Goal: Task Accomplishment & Management: Manage account settings

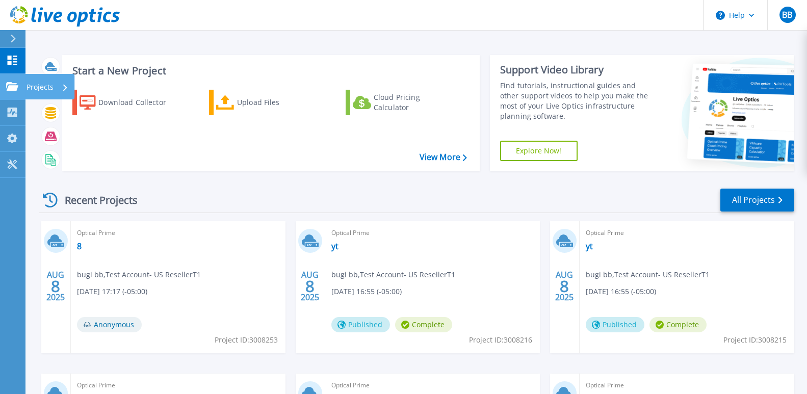
click at [10, 87] on icon at bounding box center [12, 86] width 12 height 9
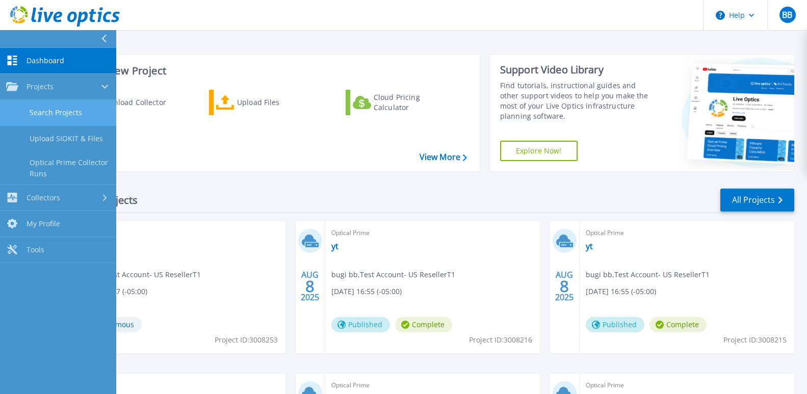
click at [50, 114] on link "Search Projects" at bounding box center [58, 113] width 116 height 26
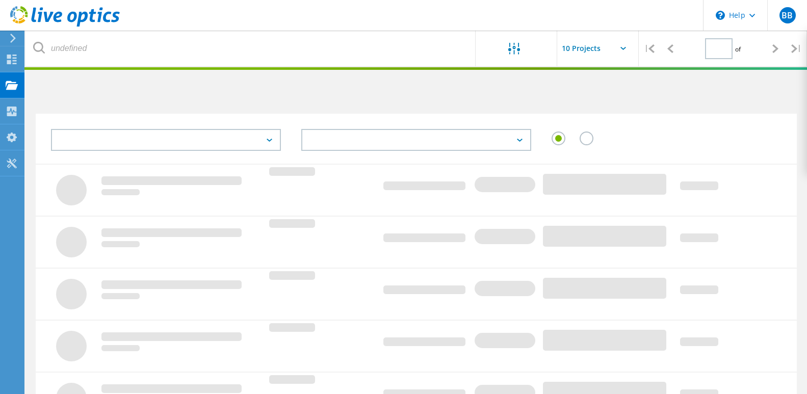
type input "1"
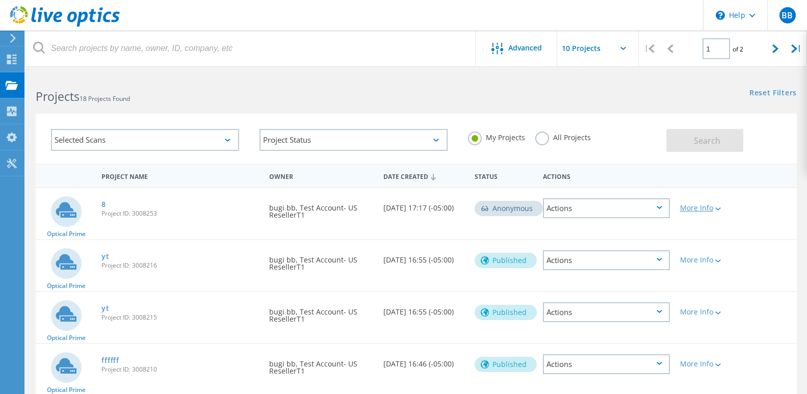
click at [701, 208] on div "More Info" at bounding box center [705, 207] width 50 height 7
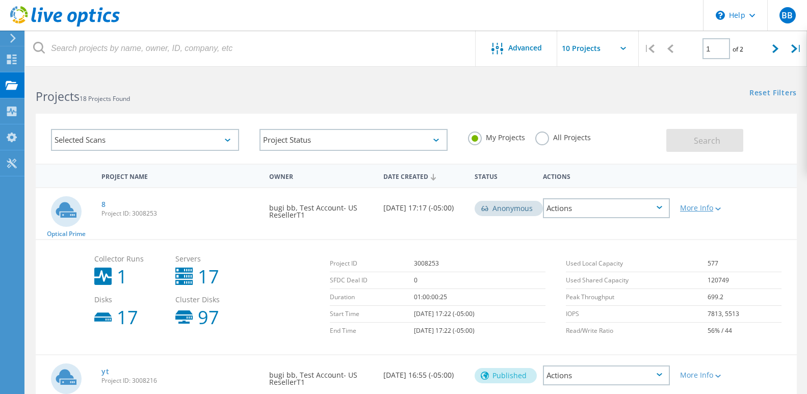
click at [700, 207] on div "More Info" at bounding box center [705, 207] width 50 height 7
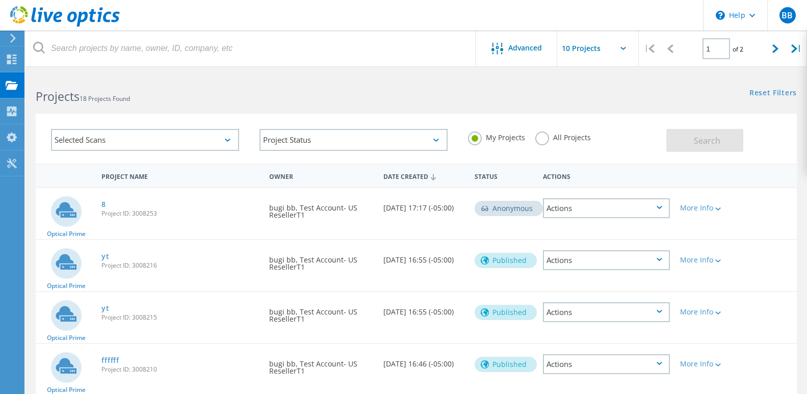
click at [630, 209] on div "Actions" at bounding box center [606, 208] width 127 height 20
click at [765, 186] on div "Project Name Owner Date Created Status Actions" at bounding box center [416, 175] width 761 height 23
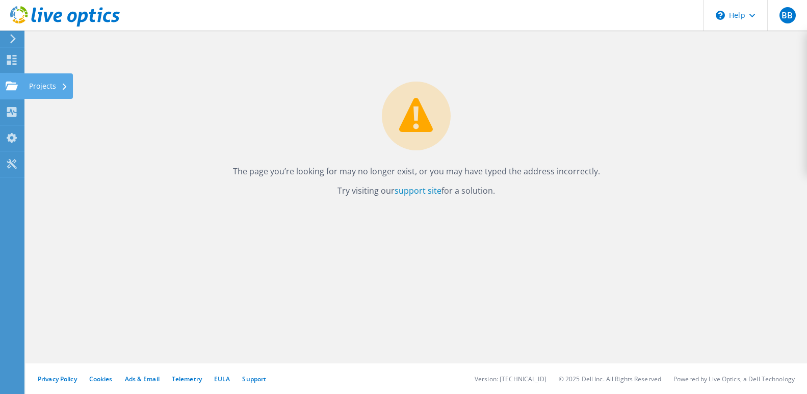
click at [9, 85] on use at bounding box center [12, 85] width 12 height 9
click at [44, 84] on div "Projects" at bounding box center [48, 85] width 49 height 25
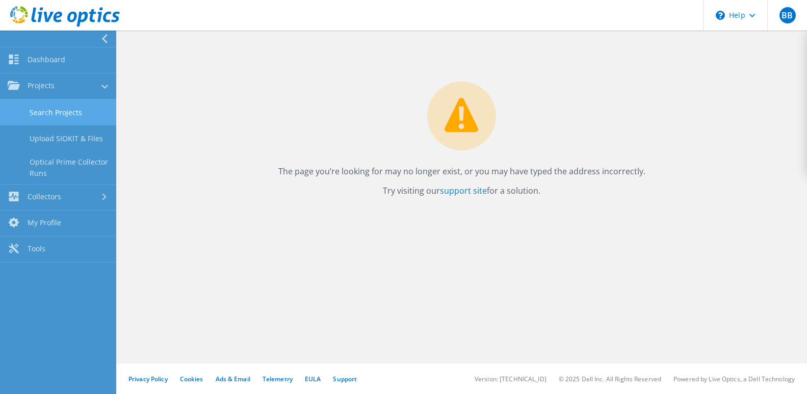
click at [60, 111] on link "Search Projects" at bounding box center [58, 112] width 116 height 26
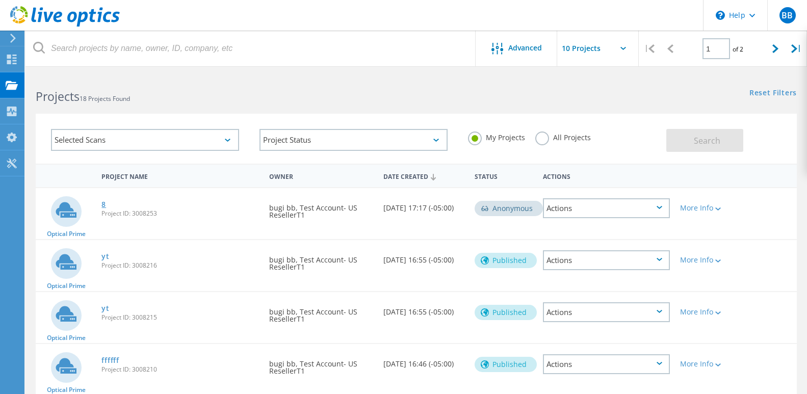
click at [104, 205] on link "8" at bounding box center [103, 204] width 5 height 7
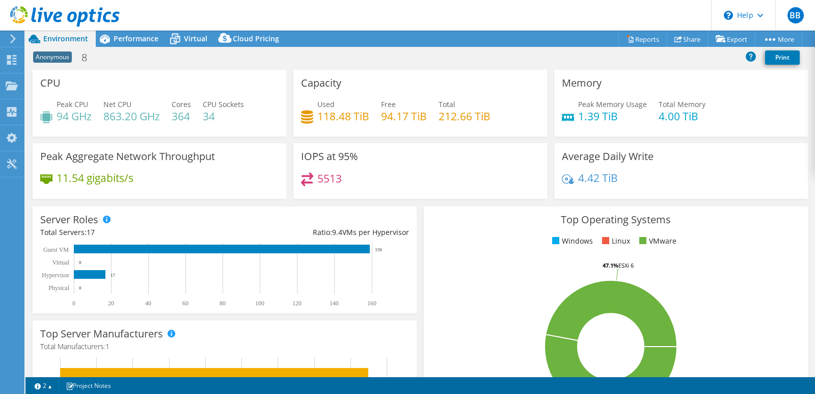
select select "USD"
click at [649, 40] on link "Reports" at bounding box center [643, 39] width 49 height 16
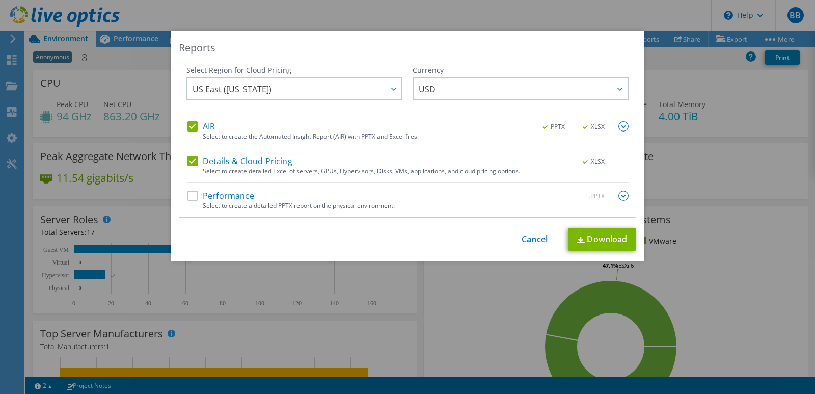
click at [527, 240] on link "Cancel" at bounding box center [535, 239] width 26 height 10
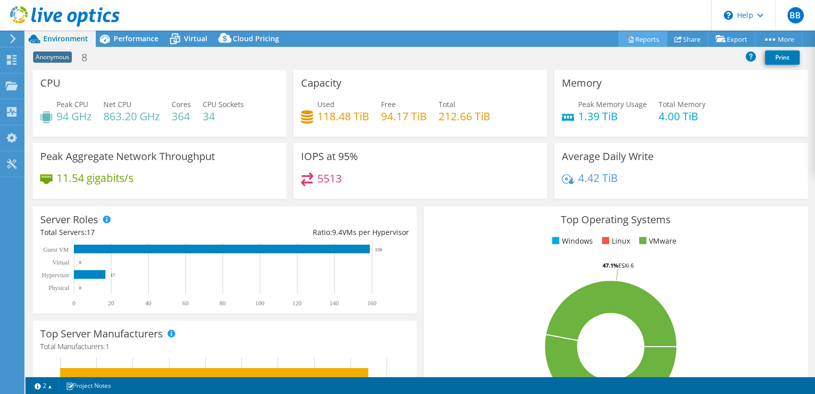
click at [649, 38] on link "Reports" at bounding box center [643, 39] width 49 height 16
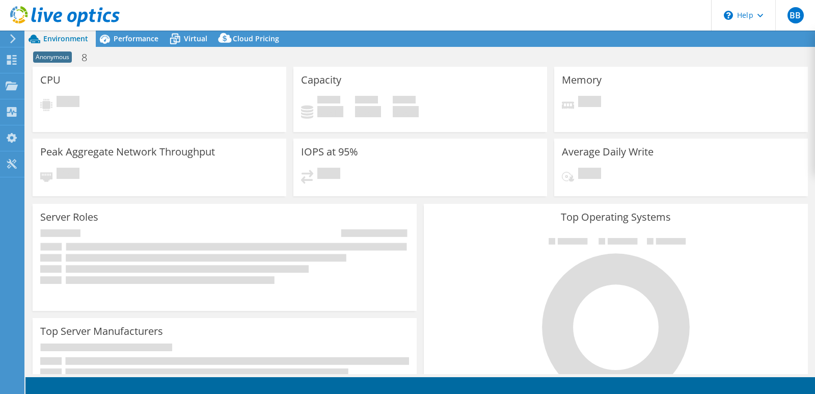
select select "USD"
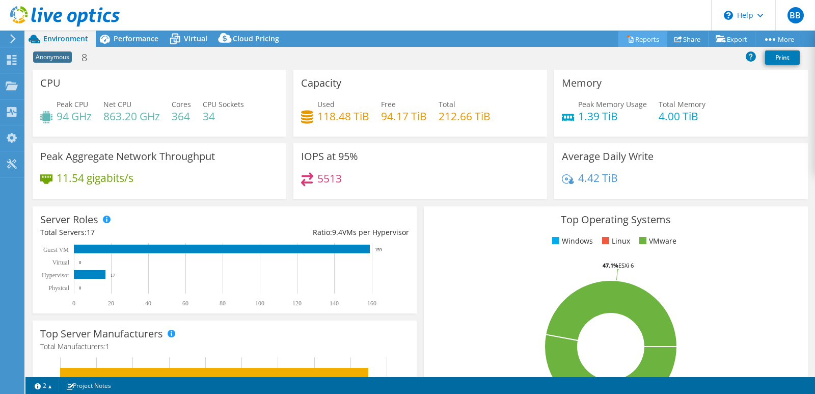
click at [634, 37] on link "Reports" at bounding box center [643, 39] width 49 height 16
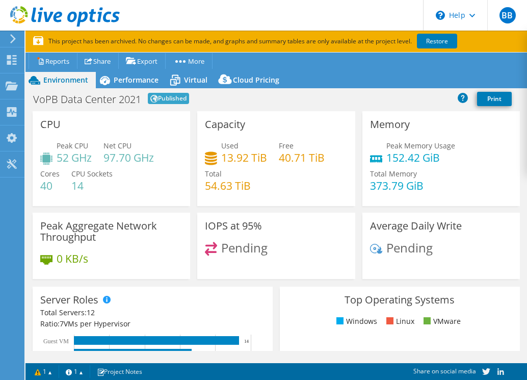
select select "USD"
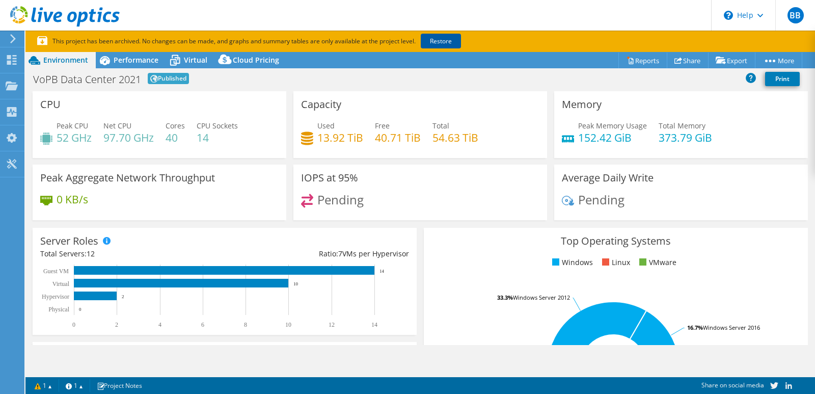
click at [451, 34] on link "Restore" at bounding box center [441, 41] width 40 height 15
click at [526, 60] on icon at bounding box center [770, 61] width 10 height 3
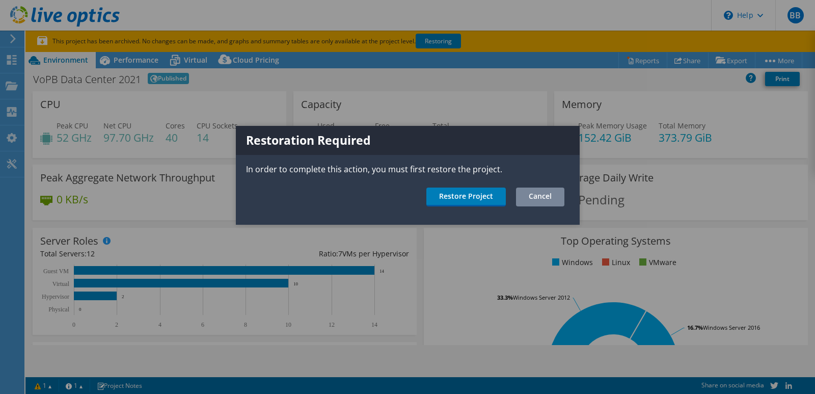
click at [526, 198] on link "Cancel" at bounding box center [540, 197] width 48 height 19
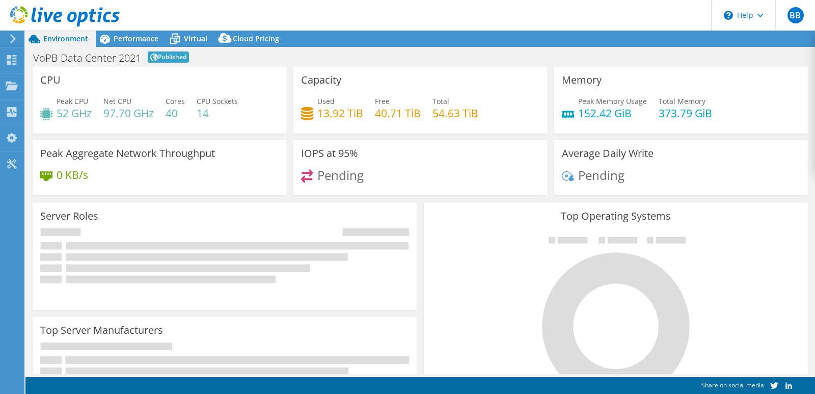
select select "USD"
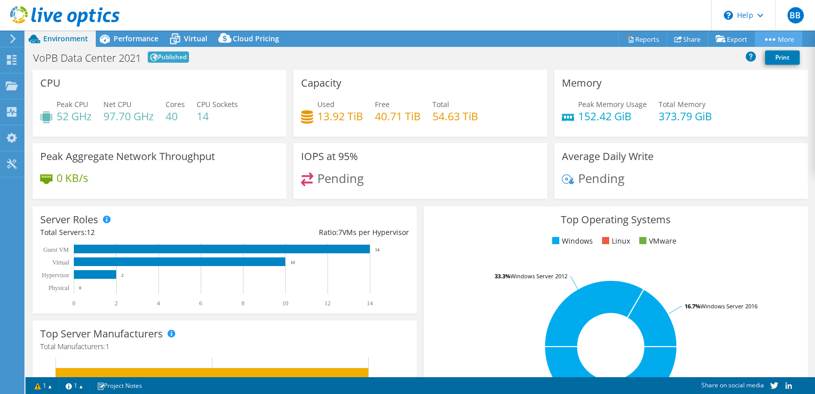
click at [769, 38] on icon at bounding box center [770, 39] width 10 height 3
click at [765, 38] on link "More" at bounding box center [778, 39] width 47 height 16
click at [42, 87] on div "Projects" at bounding box center [48, 85] width 49 height 25
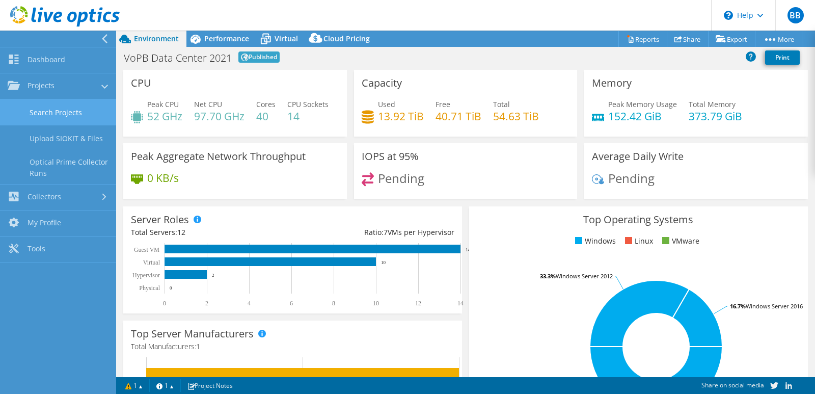
click at [52, 112] on link "Search Projects" at bounding box center [58, 112] width 116 height 26
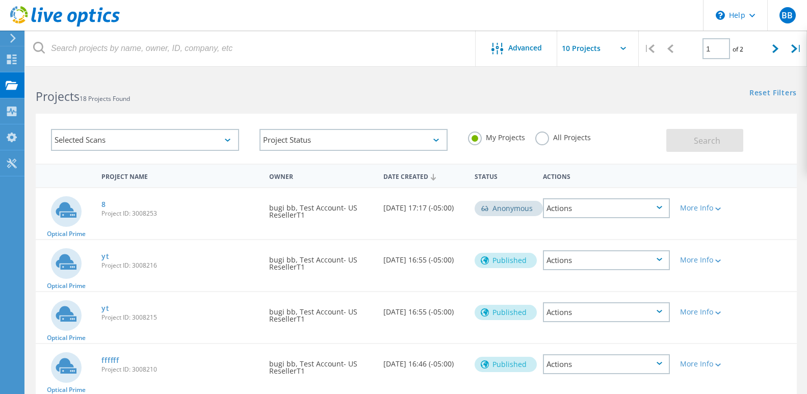
click at [580, 209] on div "Actions" at bounding box center [606, 208] width 127 height 20
click at [0, 0] on div "Projects" at bounding box center [0, 0] width 0 height 0
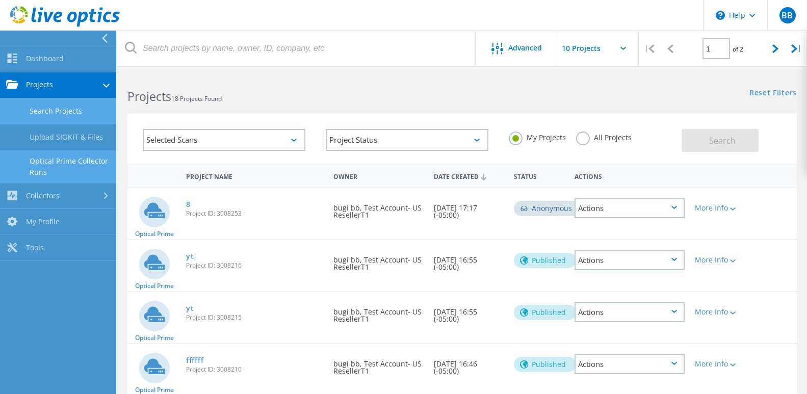
click at [51, 164] on link "Optical Prime Collector Runs" at bounding box center [58, 166] width 116 height 33
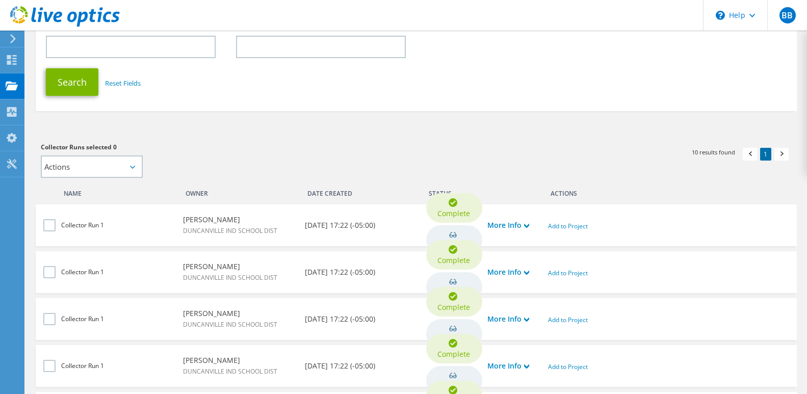
scroll to position [204, 0]
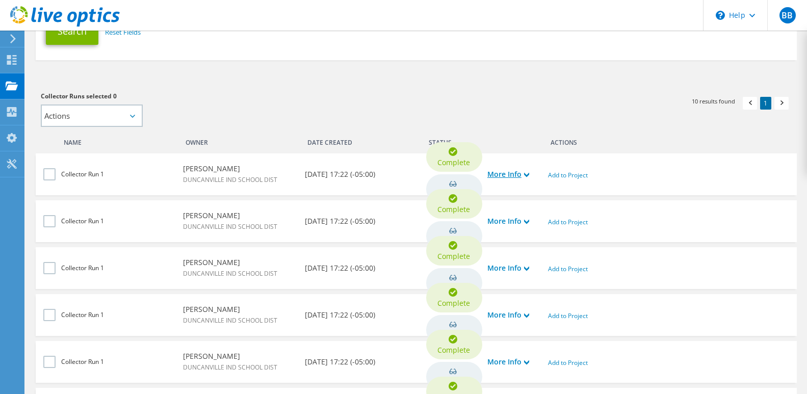
click at [520, 175] on link "More Info" at bounding box center [508, 174] width 42 height 11
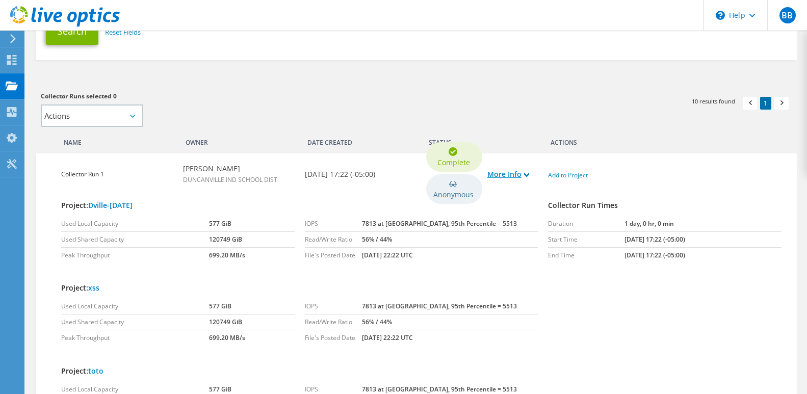
click at [527, 173] on icon at bounding box center [526, 174] width 5 height 5
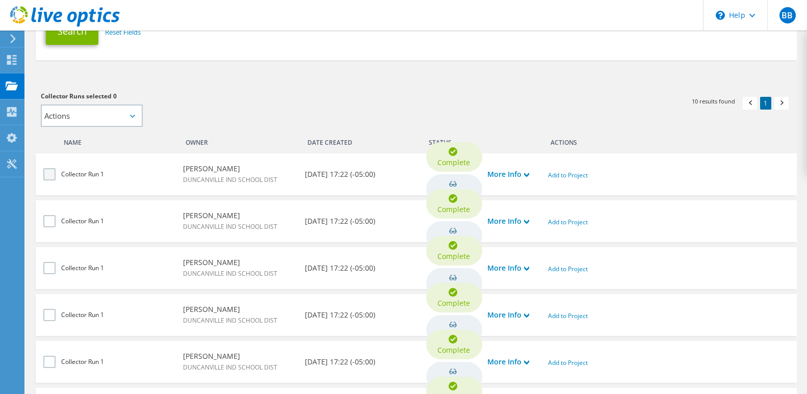
click at [50, 175] on label at bounding box center [50, 174] width 15 height 12
click at [0, 0] on input "checkbox" at bounding box center [0, 0] width 0 height 0
click at [573, 175] on link "Add to Project" at bounding box center [568, 175] width 40 height 9
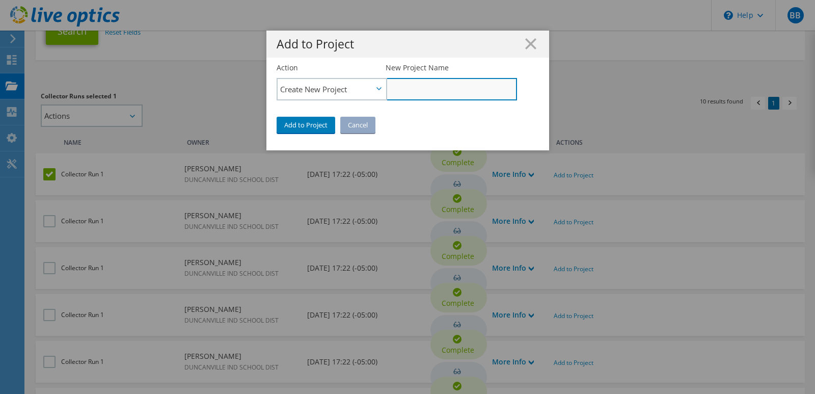
click at [395, 87] on input "New Project Name" at bounding box center [451, 89] width 131 height 22
type input "xde"
click at [312, 126] on link "Add to Project" at bounding box center [306, 125] width 59 height 16
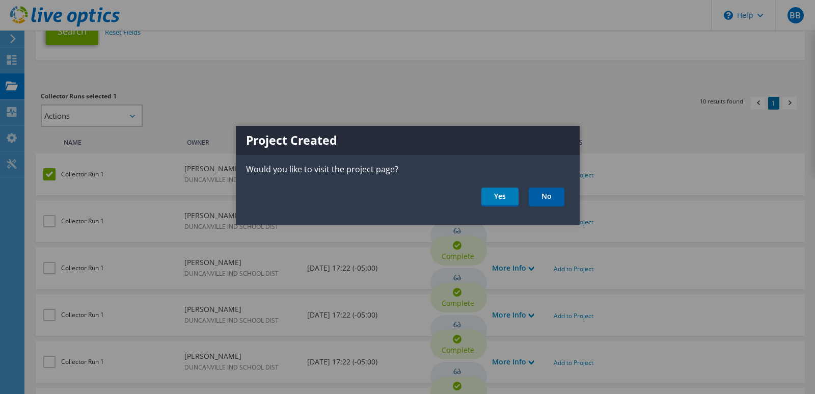
click at [547, 197] on link "No" at bounding box center [547, 197] width 36 height 19
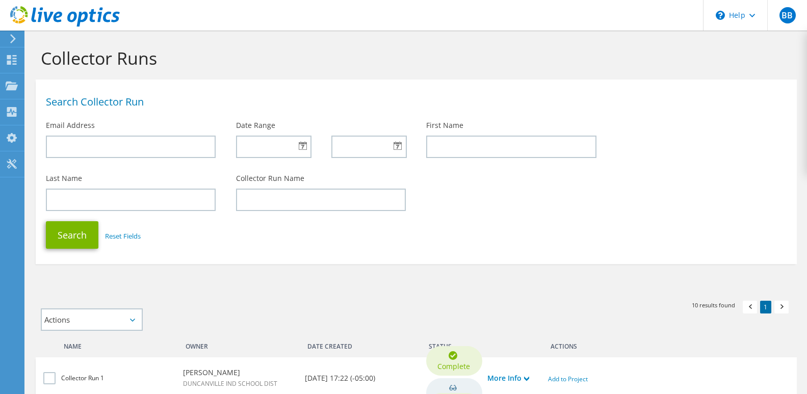
scroll to position [204, 0]
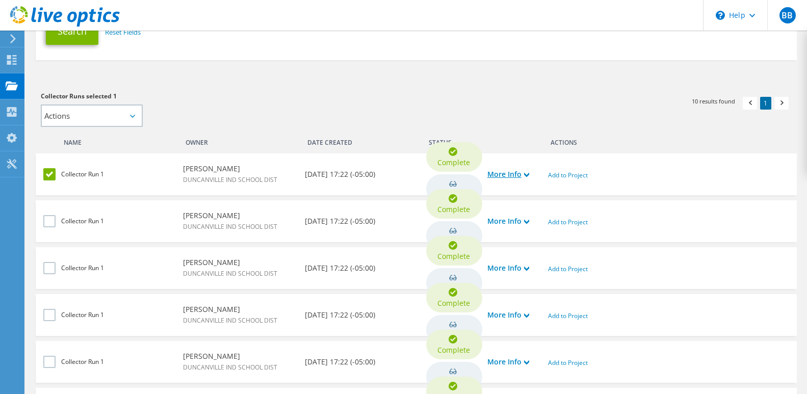
click at [527, 175] on icon at bounding box center [526, 174] width 5 height 5
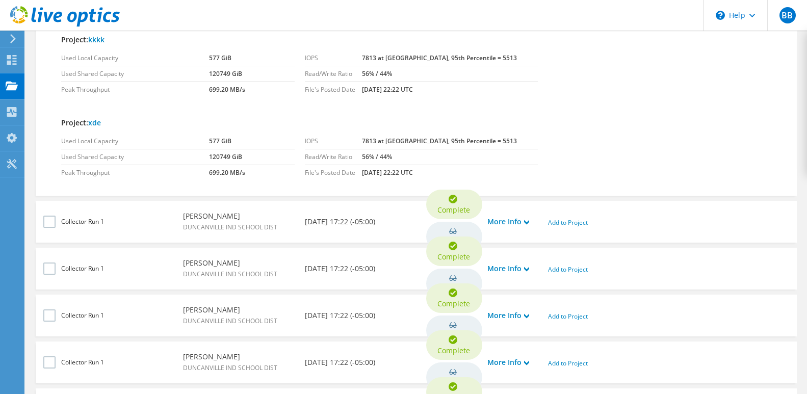
scroll to position [662, 0]
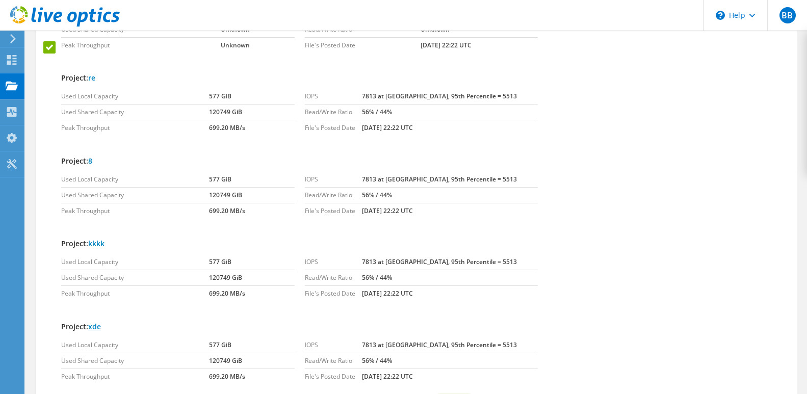
click at [96, 325] on link "xde" at bounding box center [94, 327] width 13 height 10
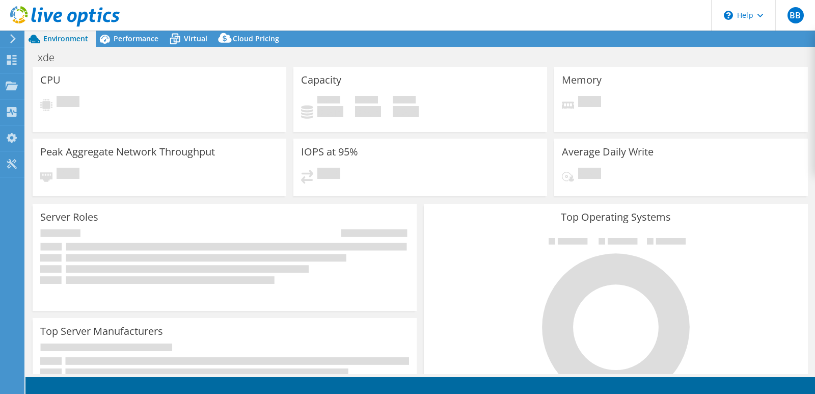
select select "USD"
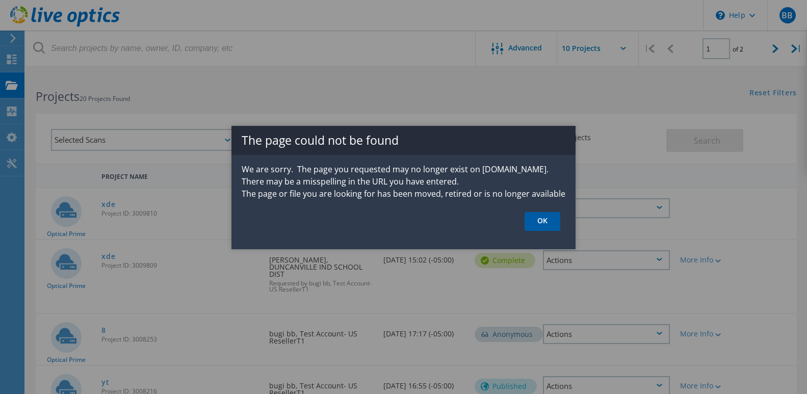
click at [538, 221] on link "OK" at bounding box center [542, 221] width 36 height 19
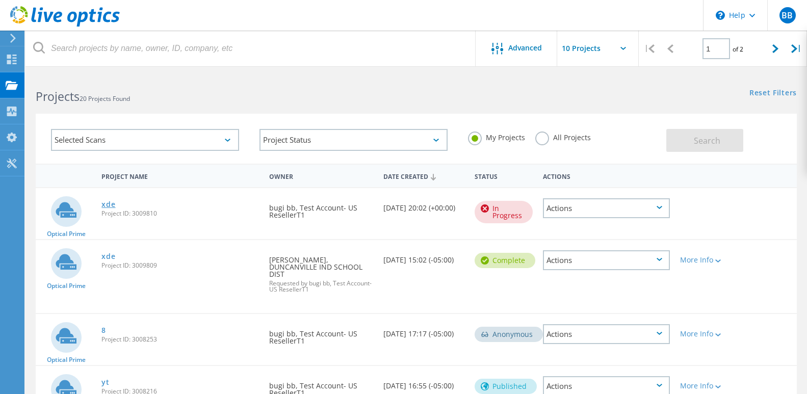
click at [109, 204] on link "xde" at bounding box center [108, 204] width 14 height 7
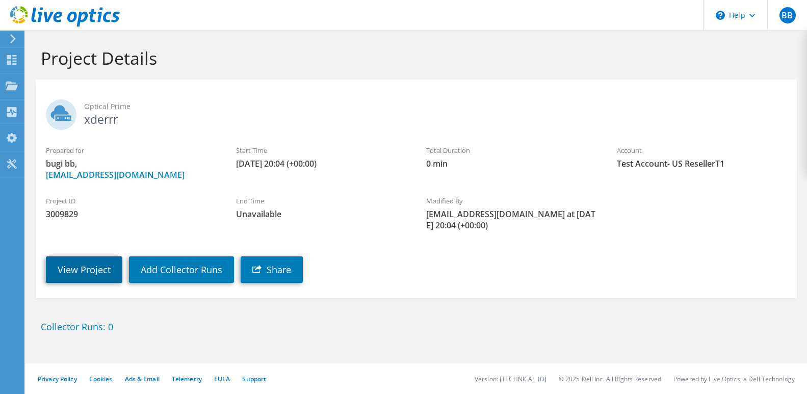
click at [89, 270] on link "View Project" at bounding box center [84, 269] width 76 height 26
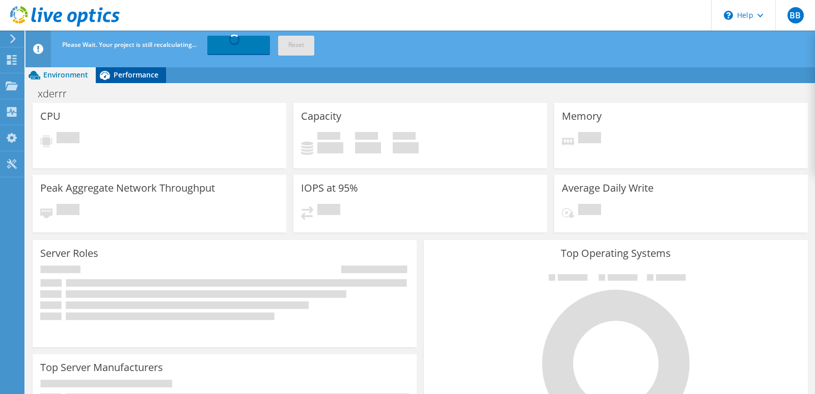
click at [132, 72] on span "Performance" at bounding box center [136, 75] width 45 height 10
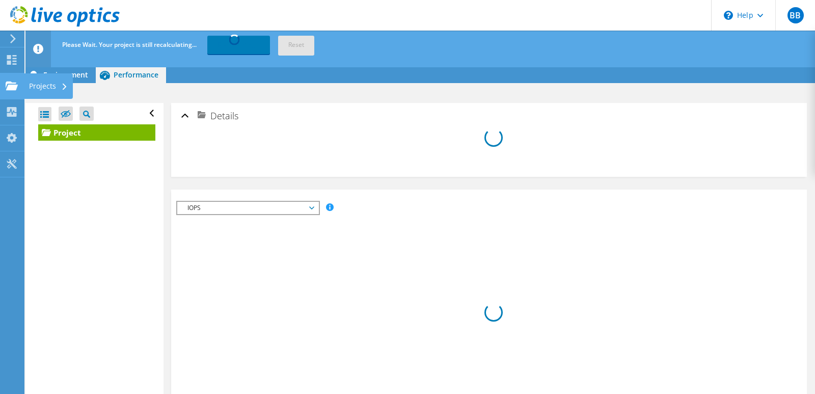
click at [44, 85] on div "Projects" at bounding box center [48, 85] width 49 height 25
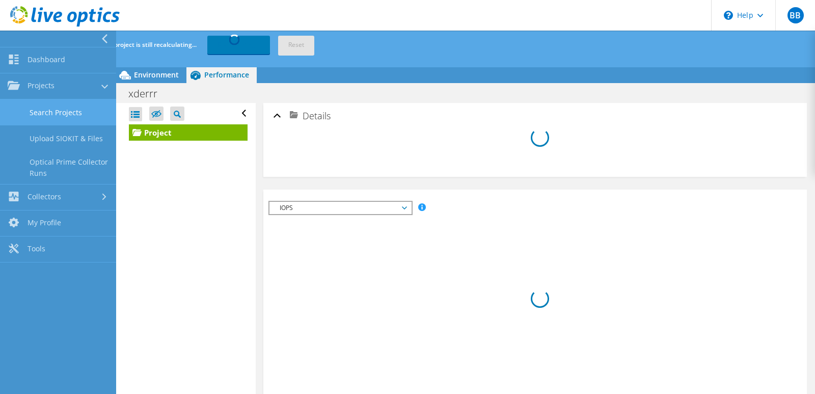
click at [60, 116] on link "Search Projects" at bounding box center [58, 112] width 116 height 26
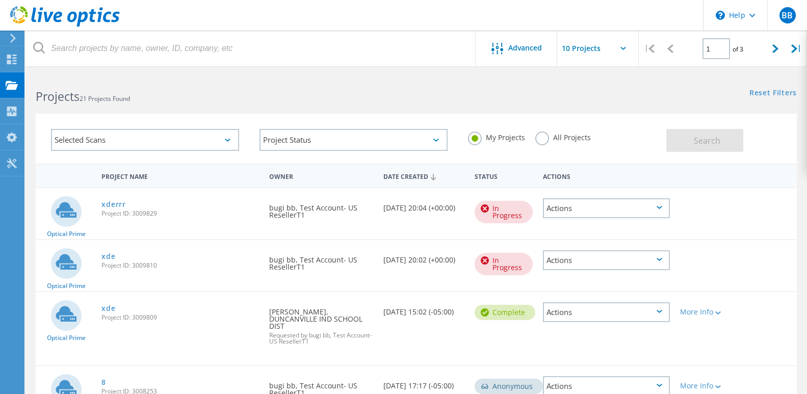
click at [508, 217] on div "In Progress" at bounding box center [503, 212] width 58 height 22
click at [566, 217] on div "Actions" at bounding box center [606, 208] width 127 height 20
click at [570, 199] on div "Project Details" at bounding box center [606, 201] width 125 height 16
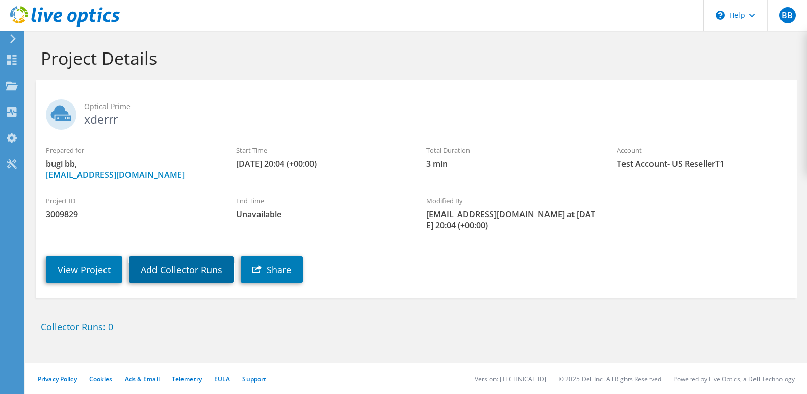
click at [162, 269] on link "Add Collector Runs" at bounding box center [181, 269] width 105 height 26
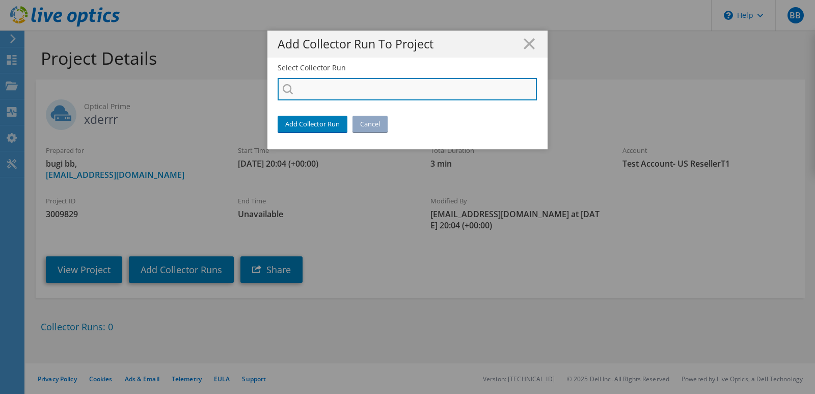
click at [291, 92] on input "Select Collector Run" at bounding box center [407, 89] width 259 height 22
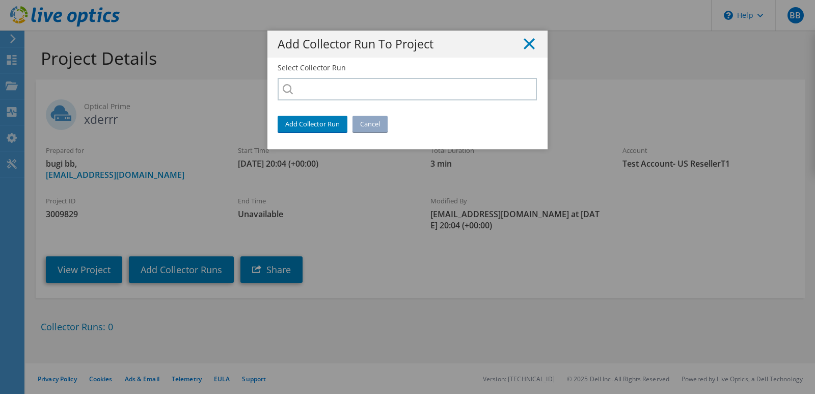
click at [524, 45] on line at bounding box center [529, 44] width 10 height 10
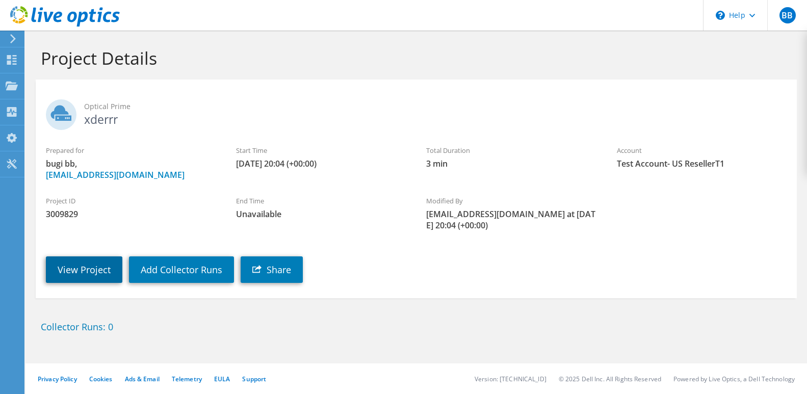
click at [88, 273] on link "View Project" at bounding box center [84, 269] width 76 height 26
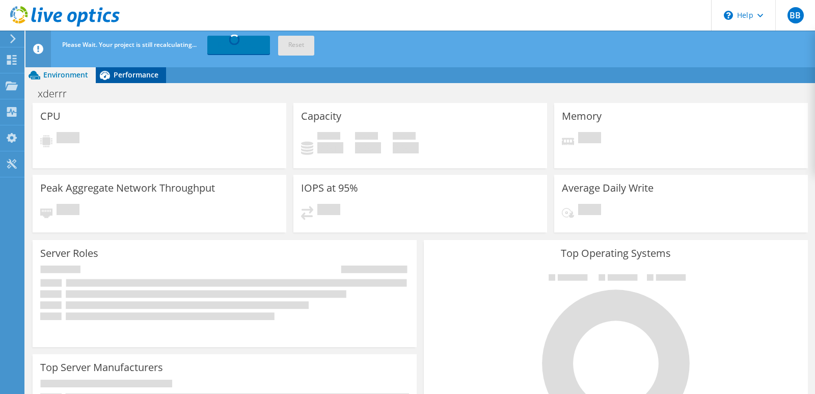
click at [122, 76] on span "Performance" at bounding box center [136, 75] width 45 height 10
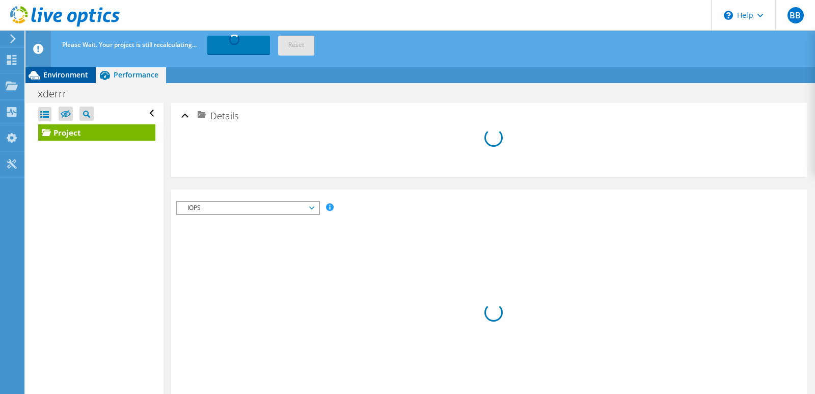
click at [73, 79] on span "Environment" at bounding box center [65, 75] width 45 height 10
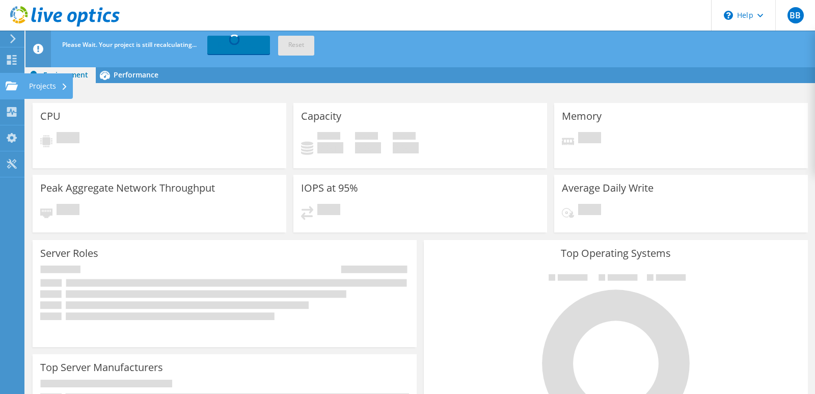
click at [12, 85] on use at bounding box center [12, 85] width 12 height 9
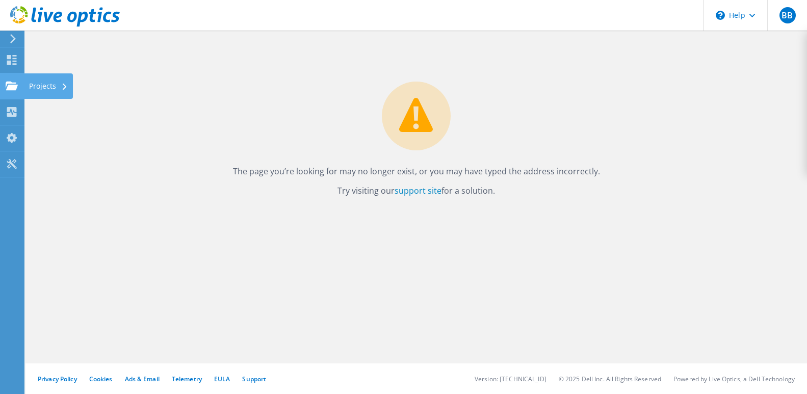
click at [50, 88] on div "Projects" at bounding box center [48, 85] width 49 height 25
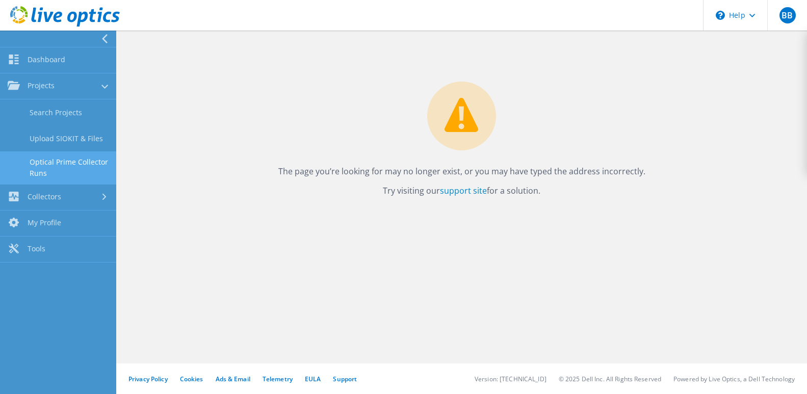
click at [45, 166] on link "Optical Prime Collector Runs" at bounding box center [58, 167] width 116 height 33
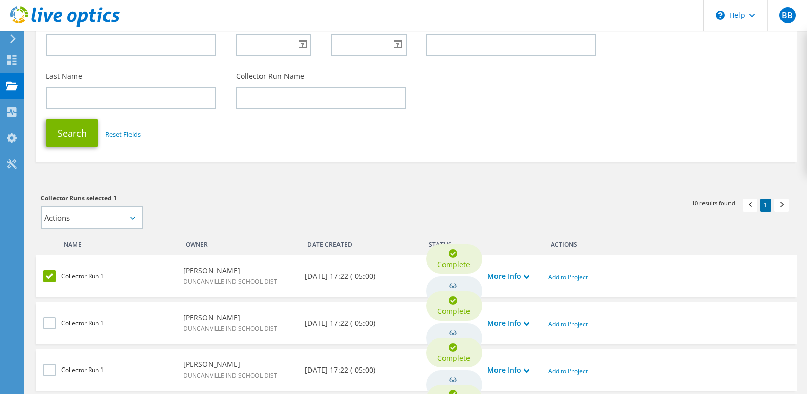
scroll to position [204, 0]
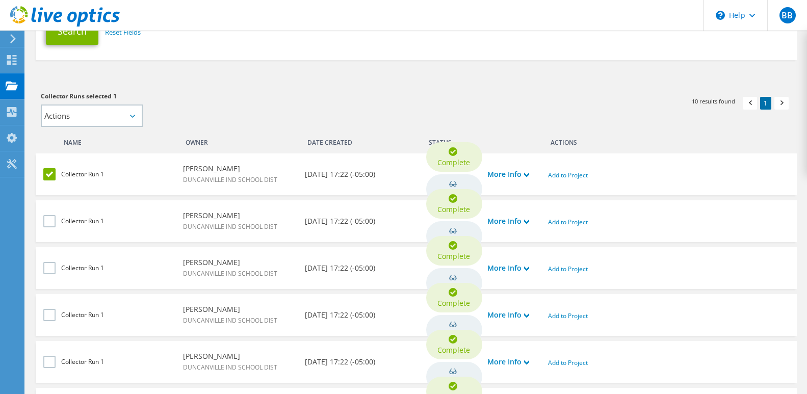
click at [48, 171] on label at bounding box center [50, 174] width 15 height 12
click at [0, 0] on input "checkbox" at bounding box center [0, 0] width 0 height 0
click at [526, 170] on link "More Info" at bounding box center [508, 174] width 42 height 11
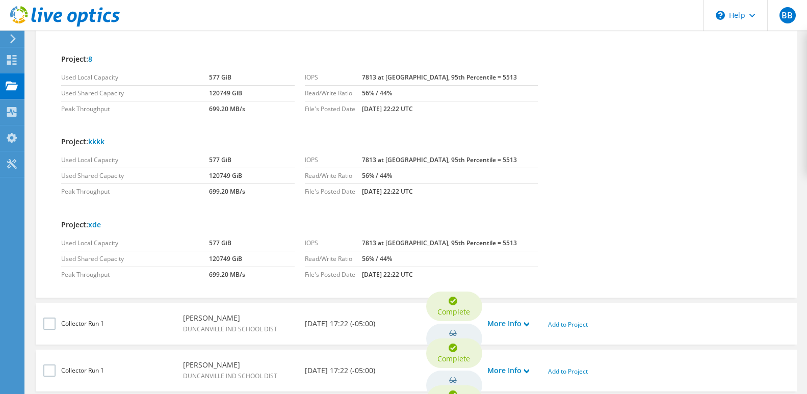
scroll to position [815, 0]
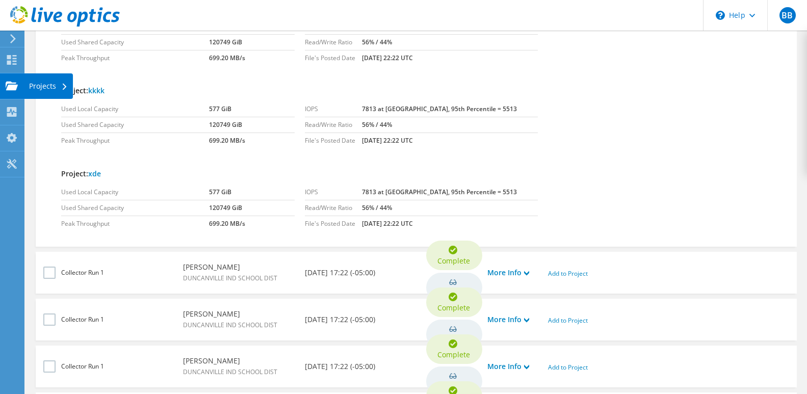
click at [13, 82] on icon at bounding box center [12, 86] width 12 height 10
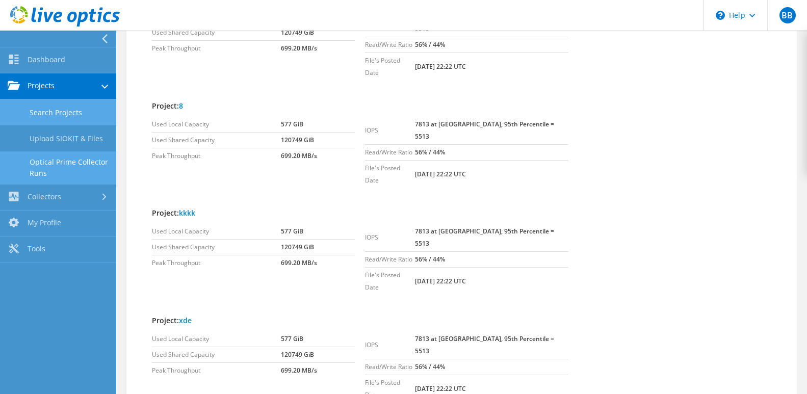
click at [60, 114] on link "Search Projects" at bounding box center [58, 112] width 116 height 26
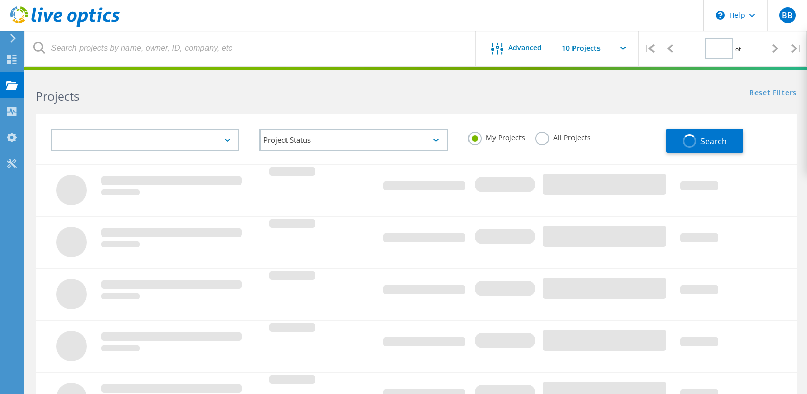
type input "1"
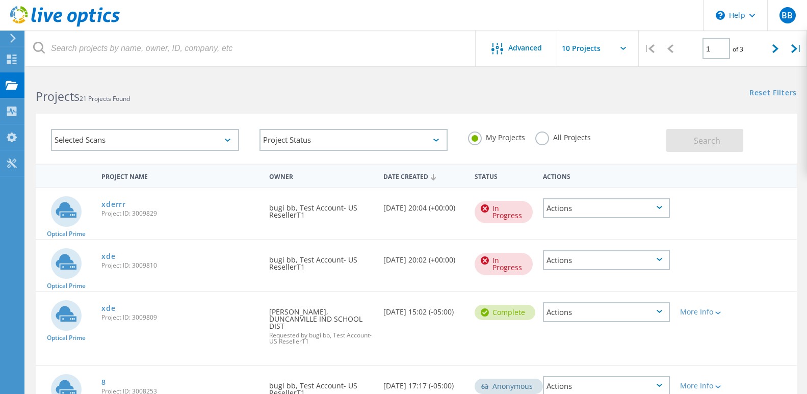
click at [600, 207] on div "Actions" at bounding box center [606, 208] width 127 height 20
click at [779, 232] on div "Optical Prime xderrr Project ID: 3009829 Requested By bugi bb, Test Account- US…" at bounding box center [416, 213] width 761 height 51
click at [607, 315] on div "Actions" at bounding box center [606, 312] width 127 height 20
click at [147, 215] on span "Project ID: 3009829" at bounding box center [179, 213] width 157 height 6
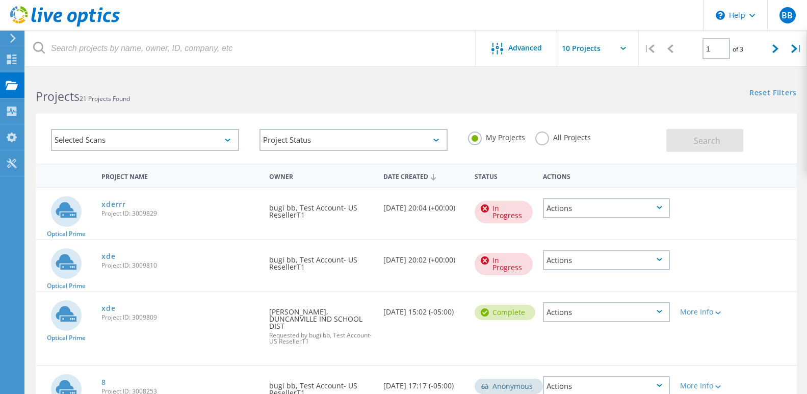
copy span "3009829"
click at [220, 231] on div "Optical Prime xderrr Project ID: 3009829 Requested By bugi bb, Test Account- US…" at bounding box center [416, 213] width 761 height 51
click at [117, 202] on link "xderrr" at bounding box center [113, 204] width 24 height 7
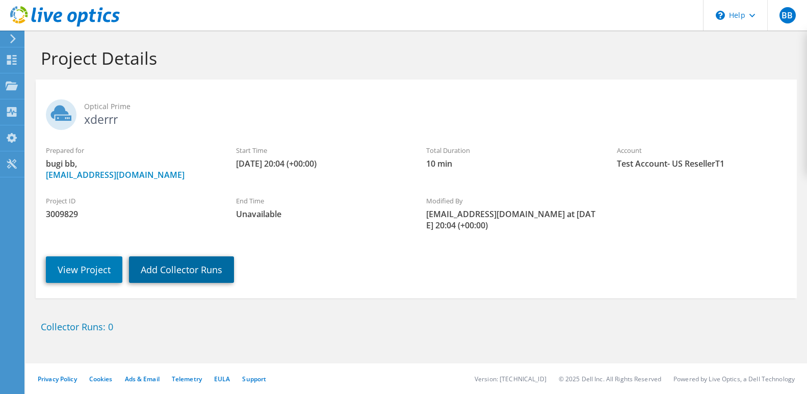
click at [176, 269] on link "Add Collector Runs" at bounding box center [181, 269] width 105 height 26
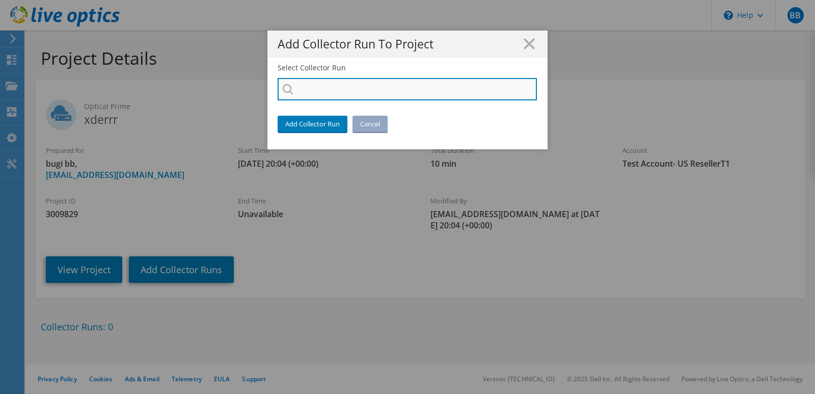
click at [320, 90] on input "Select Collector Run" at bounding box center [407, 89] width 259 height 22
type input "Collector Run 1"
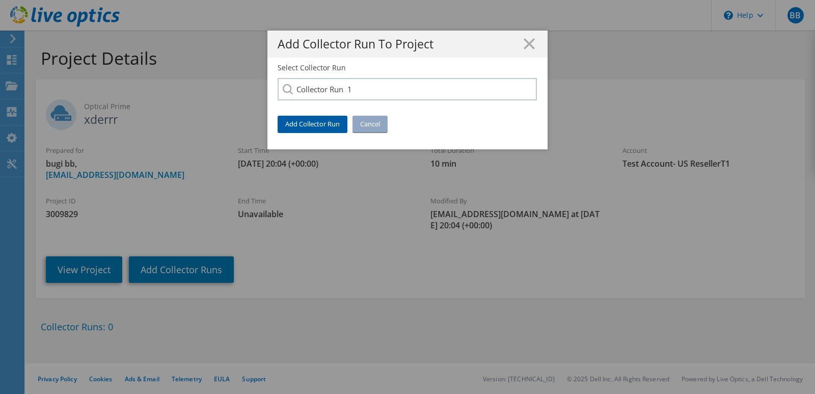
click at [307, 125] on link "Add Collector Run" at bounding box center [313, 124] width 70 height 16
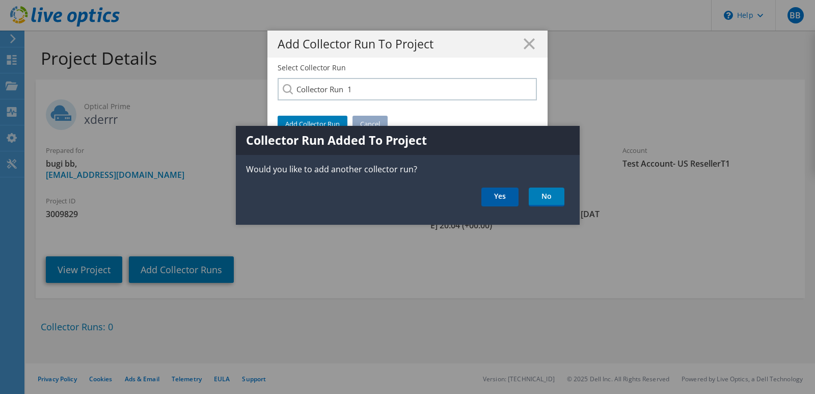
click at [495, 192] on link "Yes" at bounding box center [499, 197] width 37 height 19
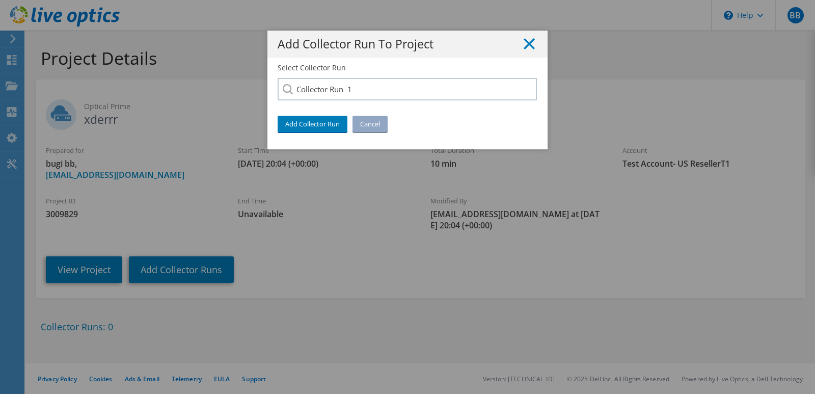
click at [525, 45] on icon at bounding box center [529, 43] width 11 height 11
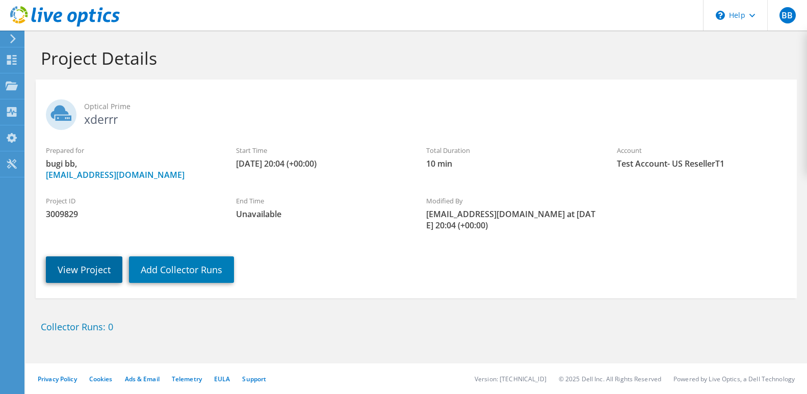
click at [91, 268] on link "View Project" at bounding box center [84, 269] width 76 height 26
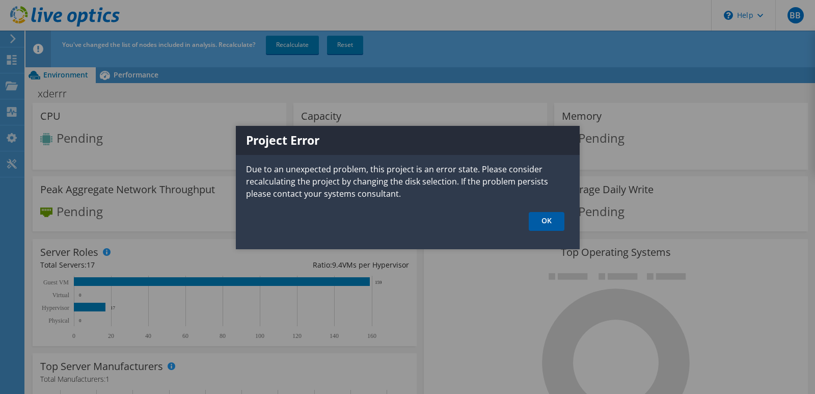
click at [547, 218] on link "OK" at bounding box center [547, 221] width 36 height 19
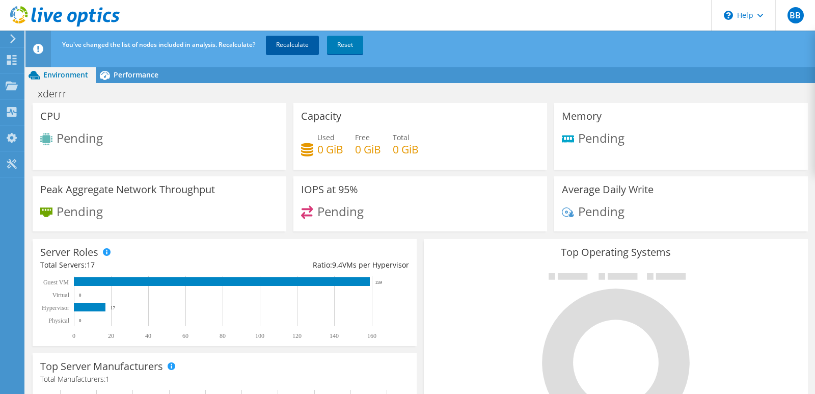
click at [304, 46] on link "Recalculate" at bounding box center [292, 45] width 53 height 18
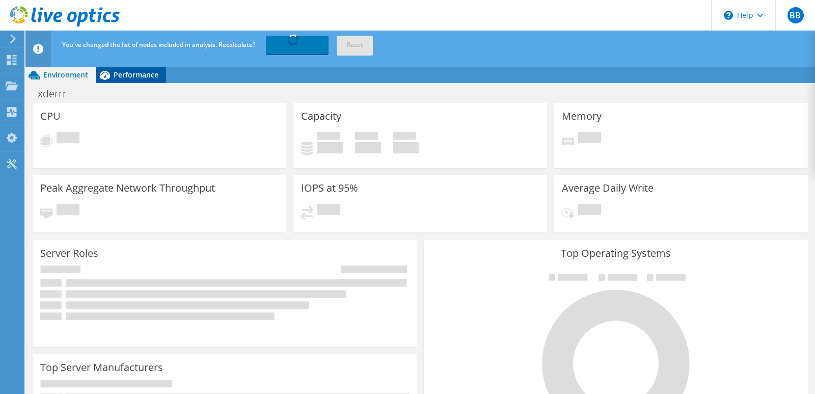
click at [139, 77] on span "Performance" at bounding box center [136, 75] width 45 height 10
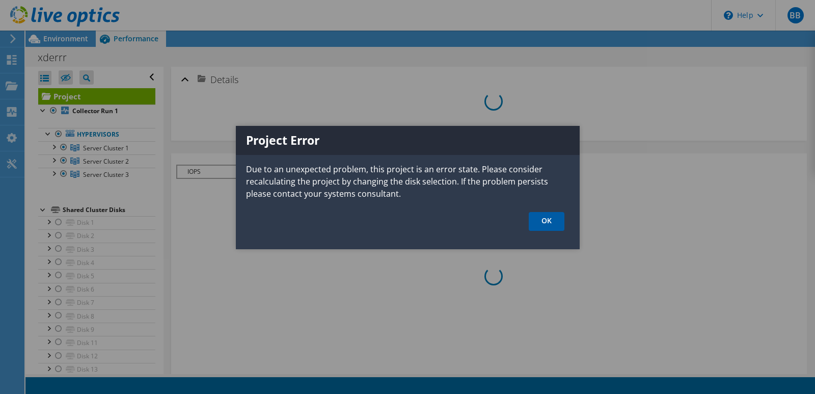
click at [547, 221] on link "OK" at bounding box center [547, 221] width 36 height 19
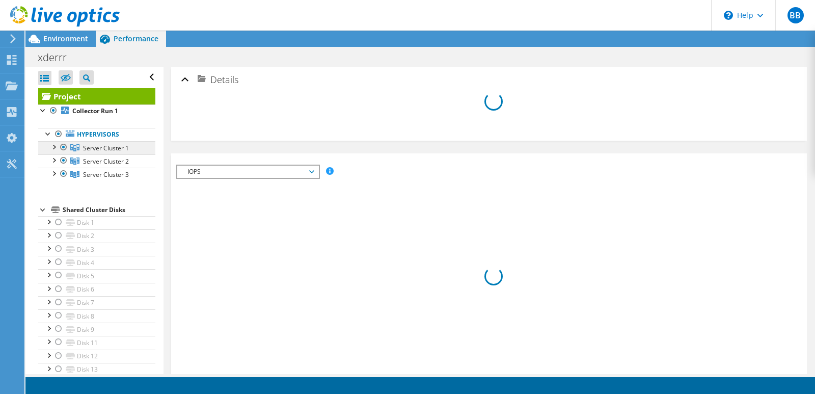
click at [97, 150] on span "Server Cluster 1" at bounding box center [106, 148] width 46 height 9
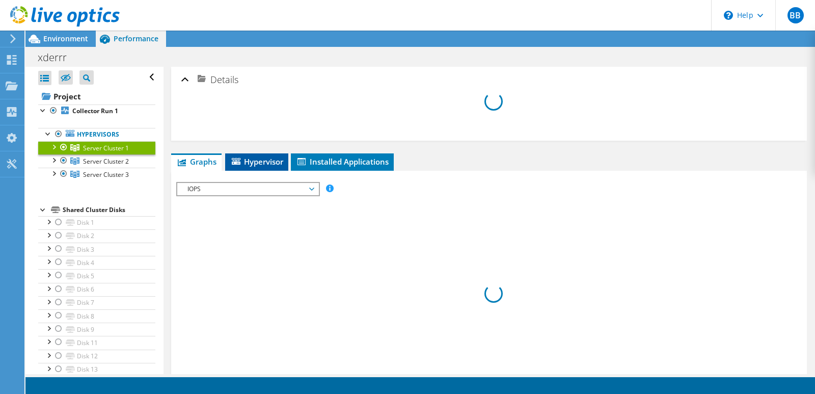
click at [271, 162] on span "Hypervisor" at bounding box center [256, 161] width 53 height 10
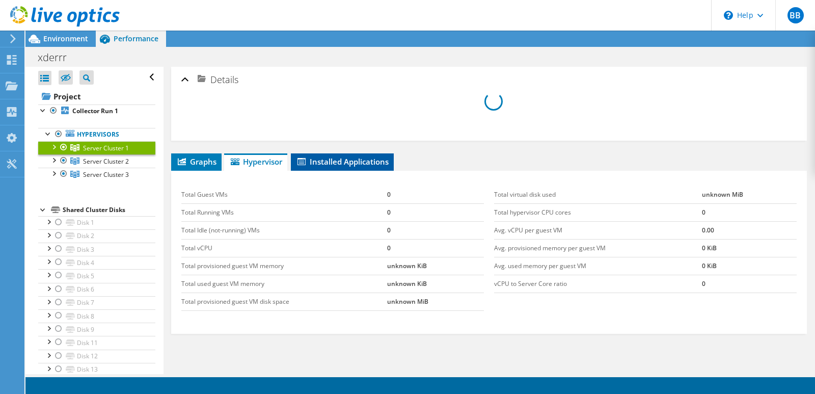
click at [349, 164] on span "Installed Applications" at bounding box center [342, 161] width 93 height 10
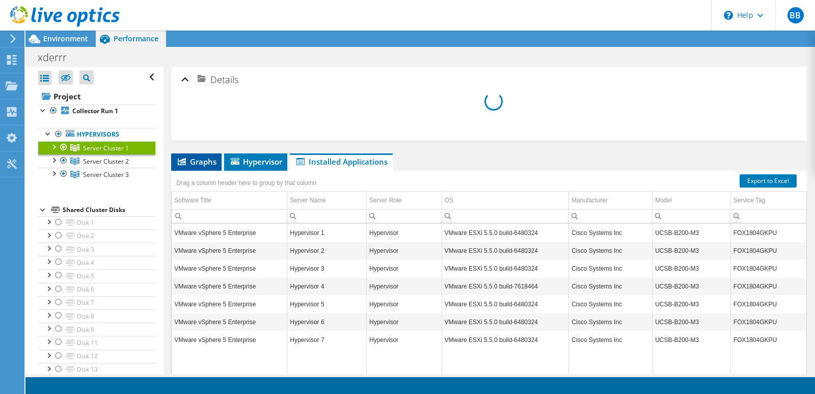
click at [206, 165] on span "Graphs" at bounding box center [196, 161] width 40 height 10
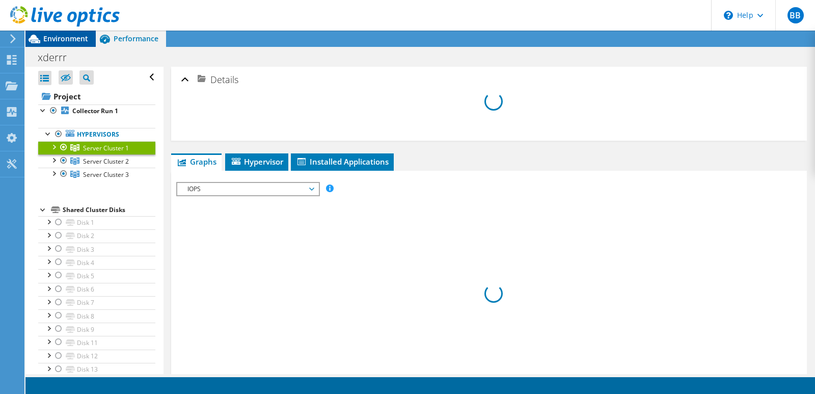
click at [68, 38] on span "Environment" at bounding box center [65, 39] width 45 height 10
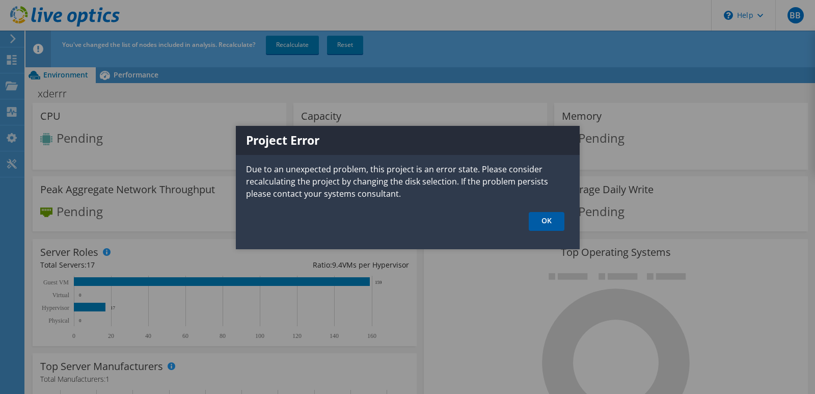
click at [545, 219] on link "OK" at bounding box center [547, 221] width 36 height 19
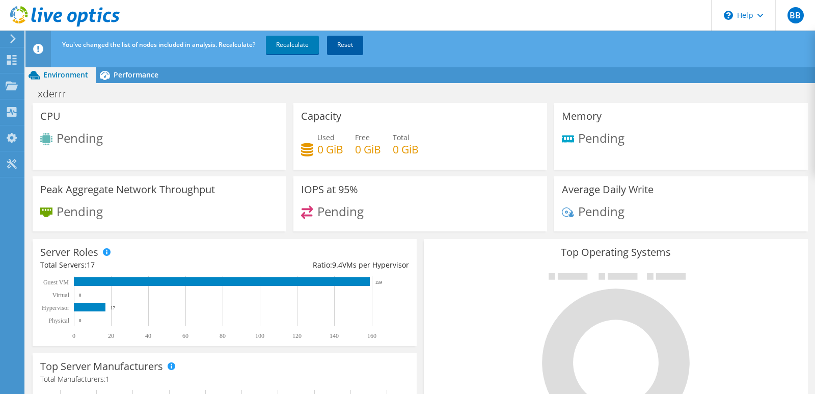
click at [353, 46] on link "Reset" at bounding box center [345, 45] width 36 height 18
click at [295, 42] on link "Recalculate" at bounding box center [292, 45] width 53 height 18
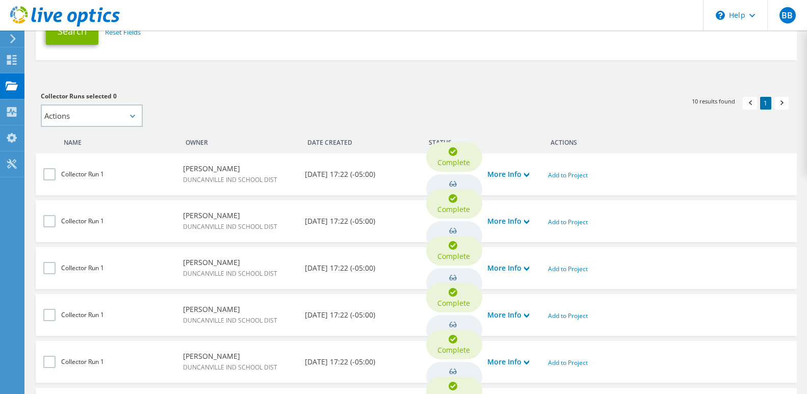
scroll to position [255, 0]
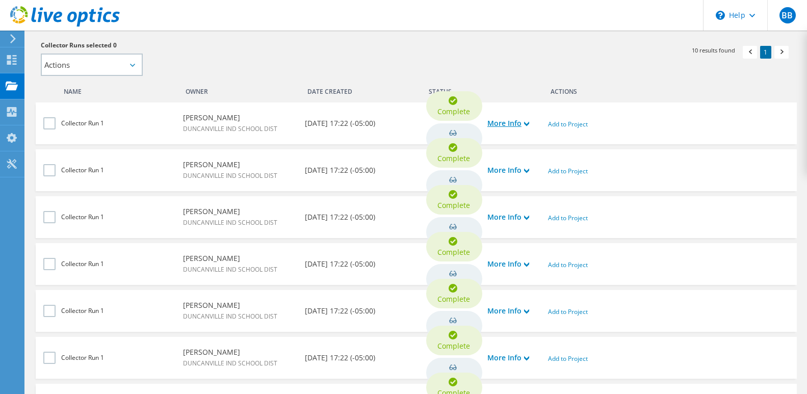
click at [526, 122] on use at bounding box center [526, 124] width 5 height 5
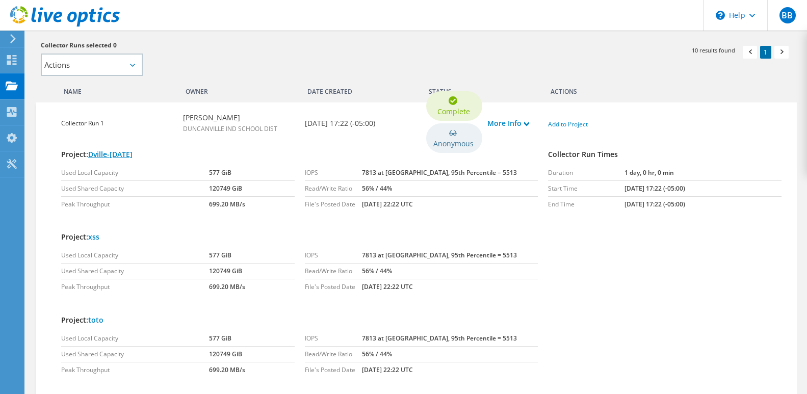
click at [131, 153] on link "Dville-[DATE]" at bounding box center [110, 154] width 44 height 10
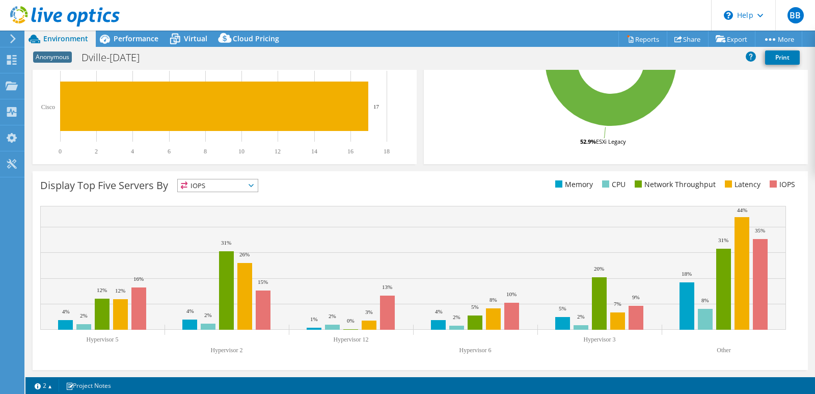
scroll to position [83, 0]
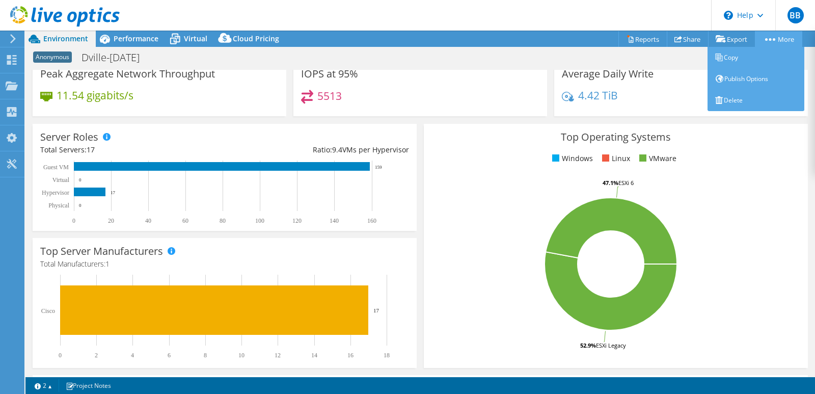
click at [768, 38] on icon at bounding box center [770, 39] width 10 height 3
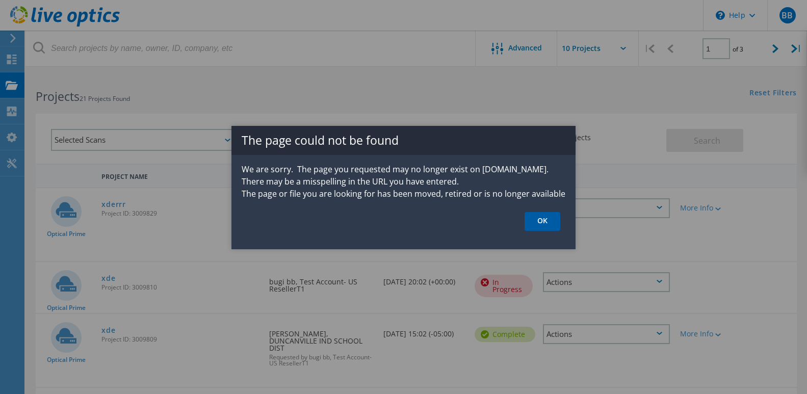
click at [536, 222] on link "OK" at bounding box center [542, 221] width 36 height 19
click at [544, 218] on link "OK" at bounding box center [542, 221] width 36 height 19
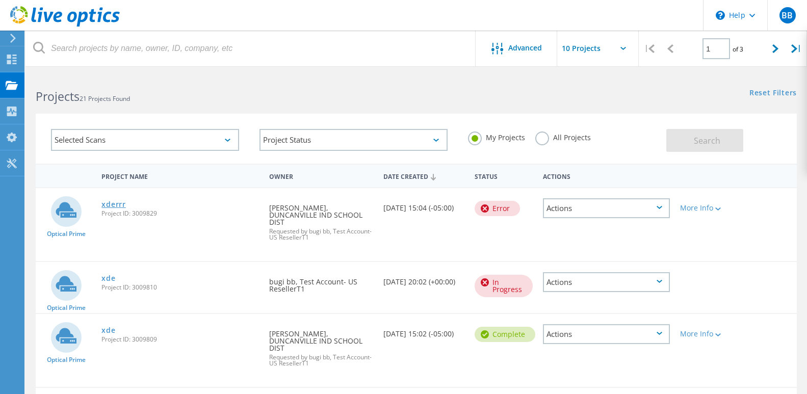
click at [118, 206] on link "xderrr" at bounding box center [113, 204] width 24 height 7
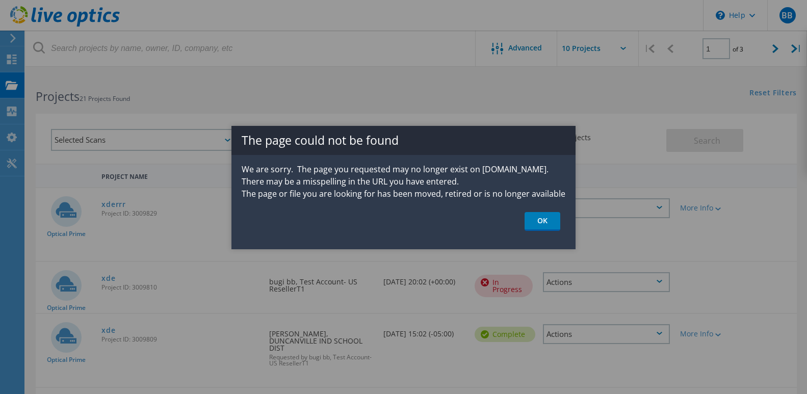
click at [527, 220] on link "OK" at bounding box center [542, 221] width 36 height 19
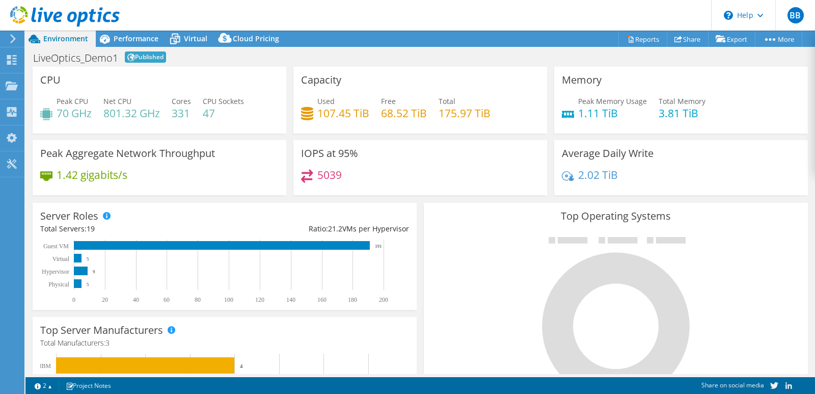
select select "SouthAmerica"
click at [770, 37] on link "More" at bounding box center [778, 39] width 47 height 16
click at [769, 40] on circle at bounding box center [770, 39] width 3 height 3
click at [767, 41] on link "More" at bounding box center [778, 39] width 47 height 16
click at [189, 33] on div "Virtual" at bounding box center [190, 39] width 49 height 16
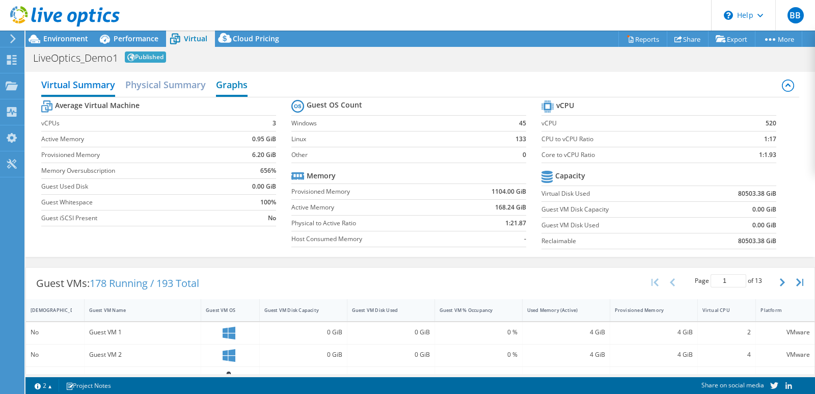
click at [233, 83] on h2 "Graphs" at bounding box center [232, 85] width 32 height 22
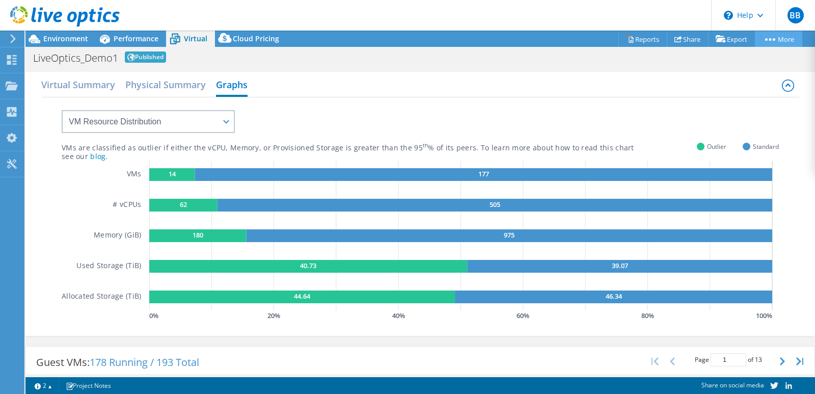
click at [769, 40] on circle at bounding box center [770, 39] width 3 height 3
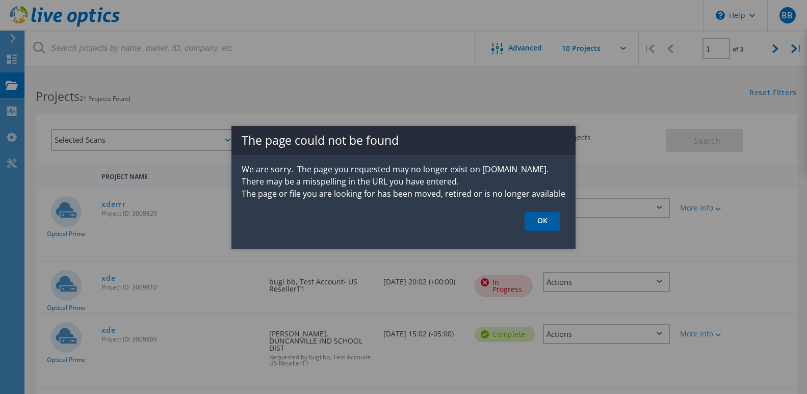
click at [540, 219] on link "OK" at bounding box center [542, 221] width 36 height 19
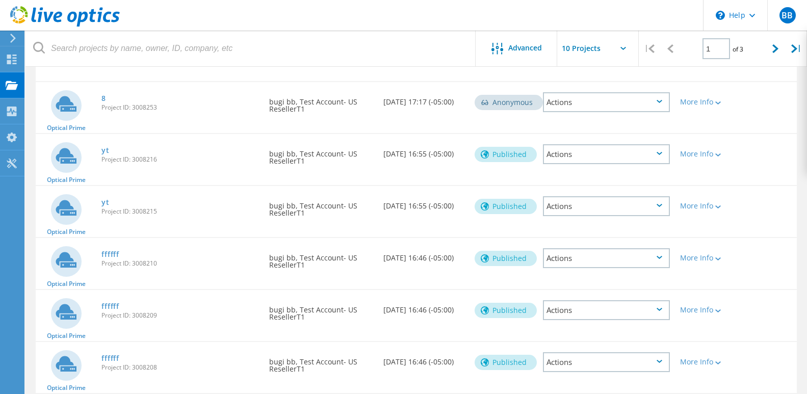
scroll to position [204, 0]
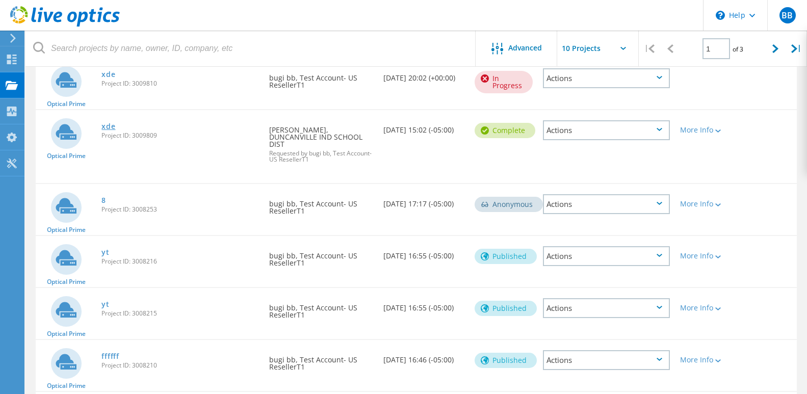
click at [111, 127] on link "xde" at bounding box center [108, 126] width 14 height 7
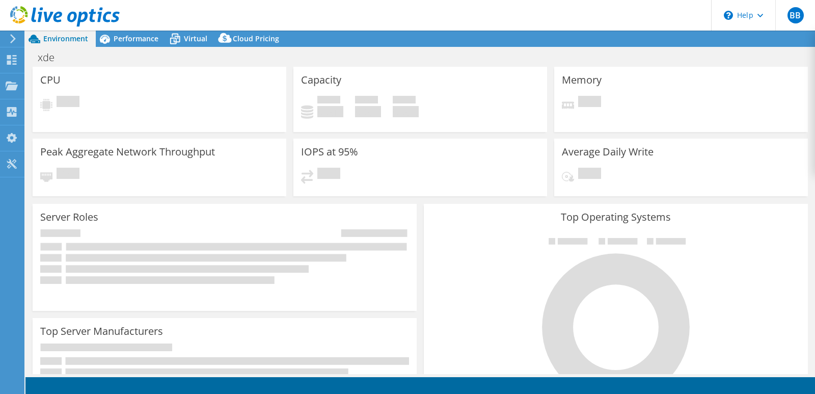
select select "USD"
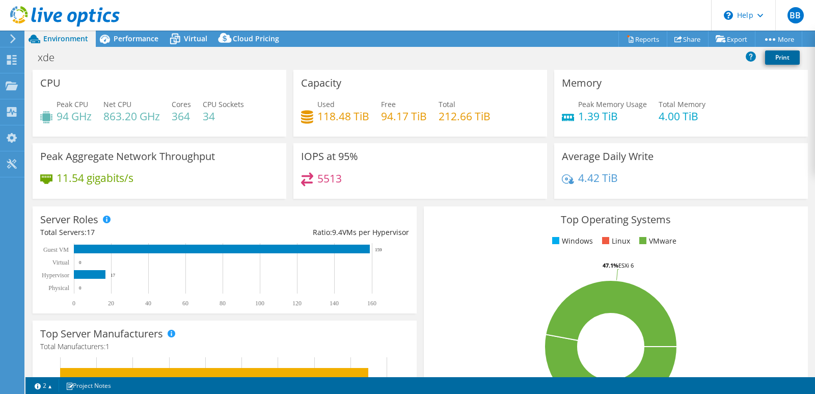
click at [783, 57] on link "Print" at bounding box center [782, 57] width 35 height 14
click at [781, 55] on link "Print" at bounding box center [782, 57] width 35 height 14
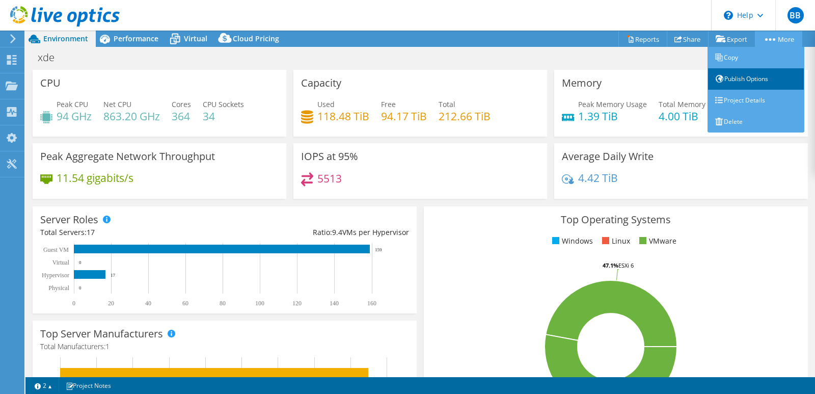
click at [737, 75] on link "Publish Options" at bounding box center [756, 78] width 97 height 21
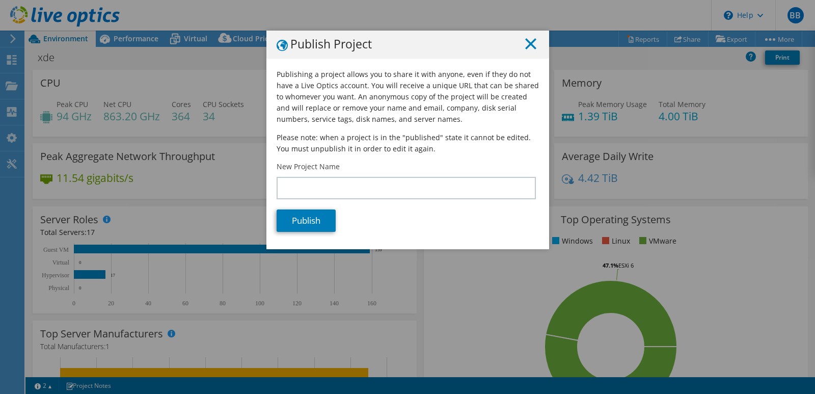
click at [526, 43] on line at bounding box center [531, 44] width 10 height 10
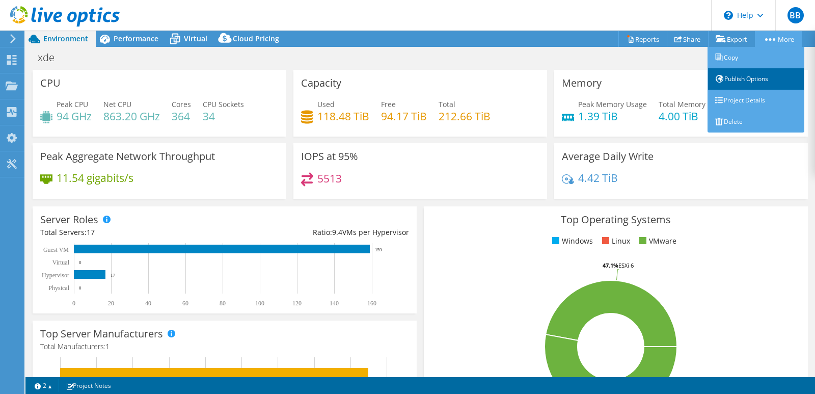
click at [729, 78] on link "Publish Options" at bounding box center [756, 78] width 97 height 21
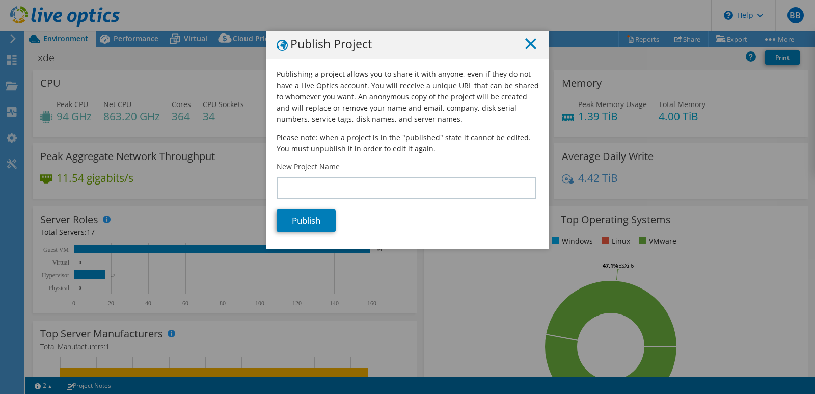
click at [526, 42] on line at bounding box center [531, 44] width 10 height 10
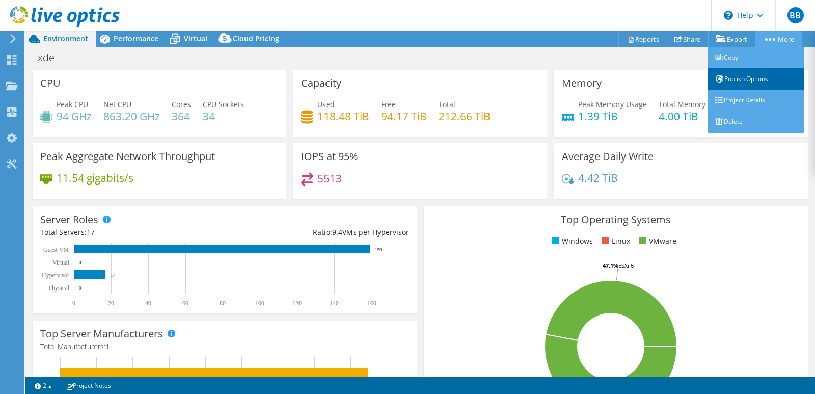
click at [730, 81] on link "Publish Options" at bounding box center [756, 78] width 97 height 21
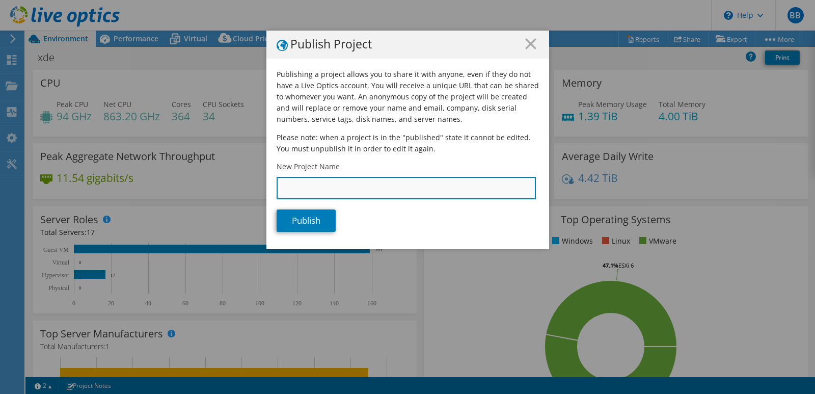
click at [327, 185] on input "New Project Name" at bounding box center [406, 188] width 259 height 22
click at [327, 185] on input "t" at bounding box center [406, 188] width 259 height 22
type input "nani"
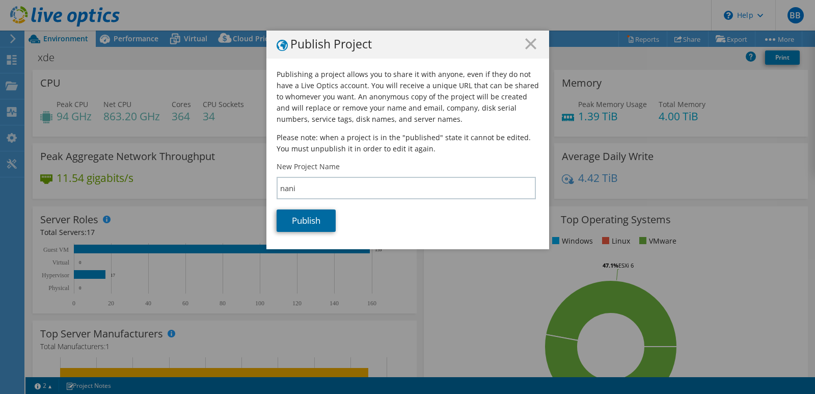
click at [316, 223] on link "Publish" at bounding box center [306, 220] width 59 height 22
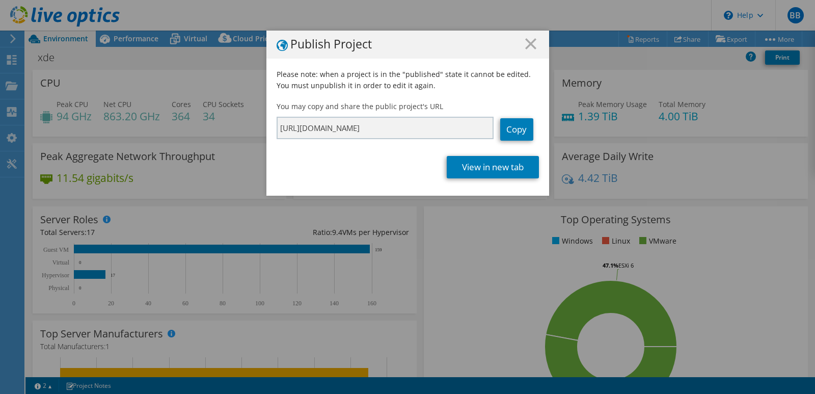
click at [527, 41] on icon at bounding box center [530, 43] width 11 height 11
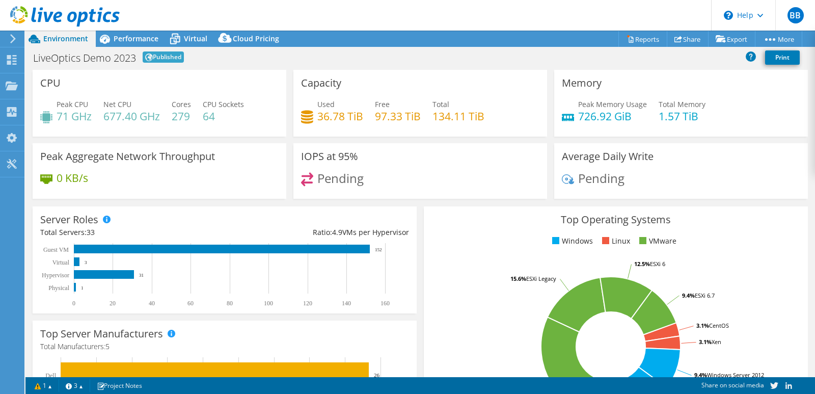
select select "[GEOGRAPHIC_DATA]"
select select "GBP"
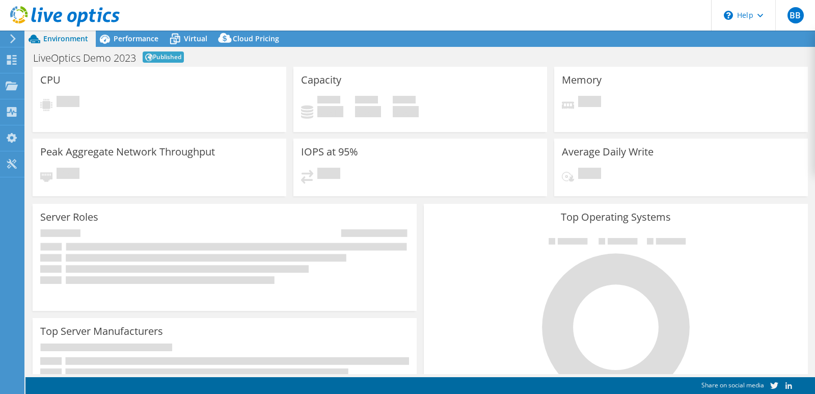
select select "[GEOGRAPHIC_DATA]"
select select "GBP"
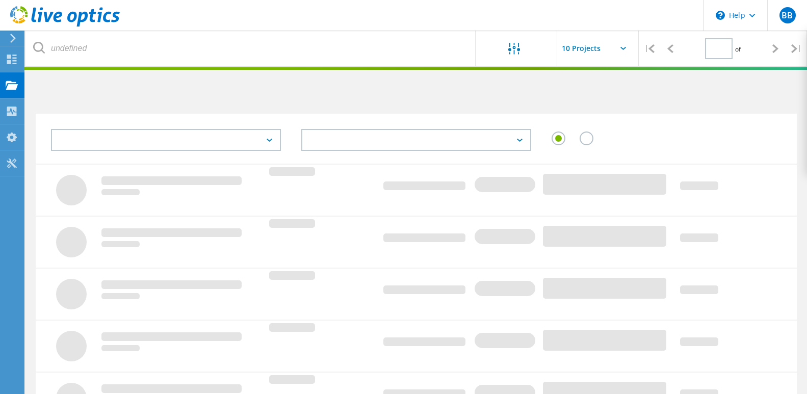
type input "1"
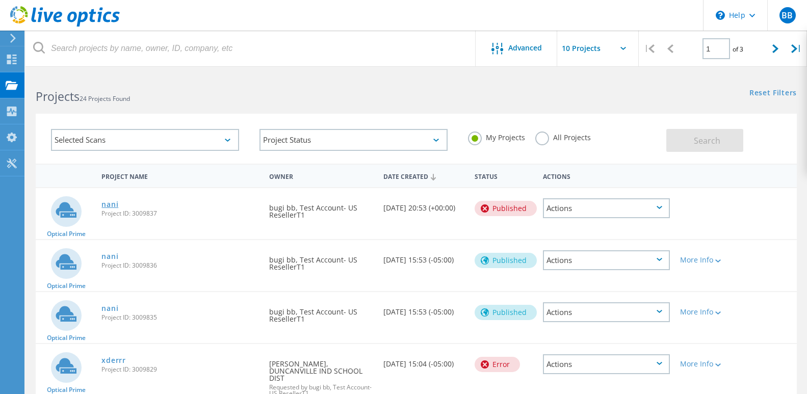
click at [110, 206] on link "nani" at bounding box center [109, 204] width 17 height 7
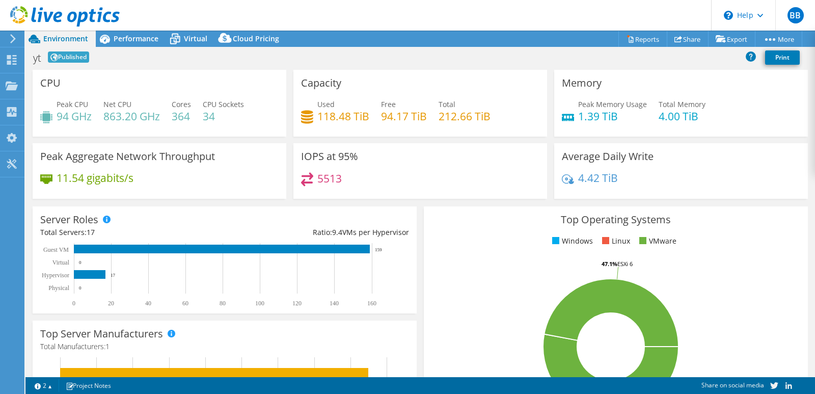
select select "USD"
click at [773, 38] on icon at bounding box center [770, 39] width 10 height 3
click at [731, 57] on link "Publish Options" at bounding box center [756, 57] width 97 height 21
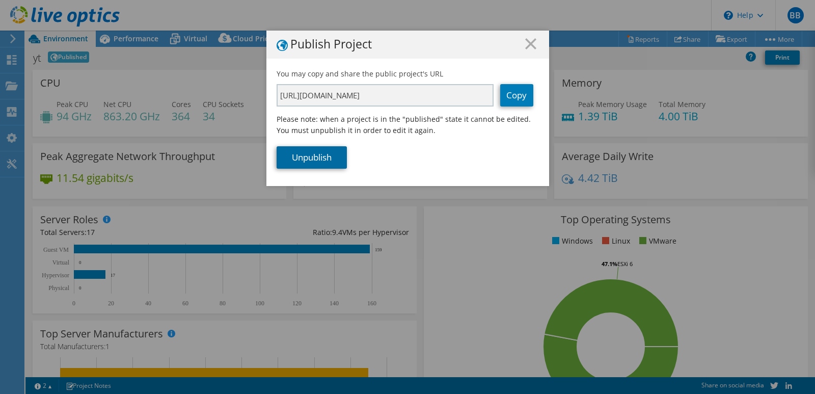
click at [319, 159] on link "Unpublish" at bounding box center [312, 157] width 70 height 22
click at [528, 43] on line at bounding box center [531, 44] width 10 height 10
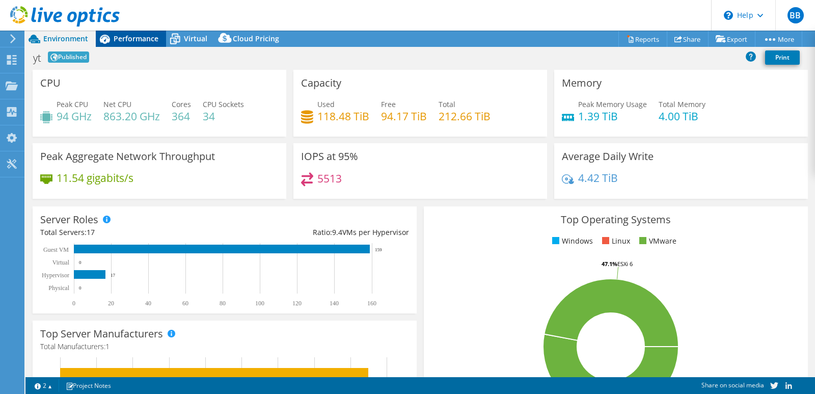
click at [135, 43] on div "Performance" at bounding box center [131, 39] width 70 height 16
